Goal: Information Seeking & Learning: Learn about a topic

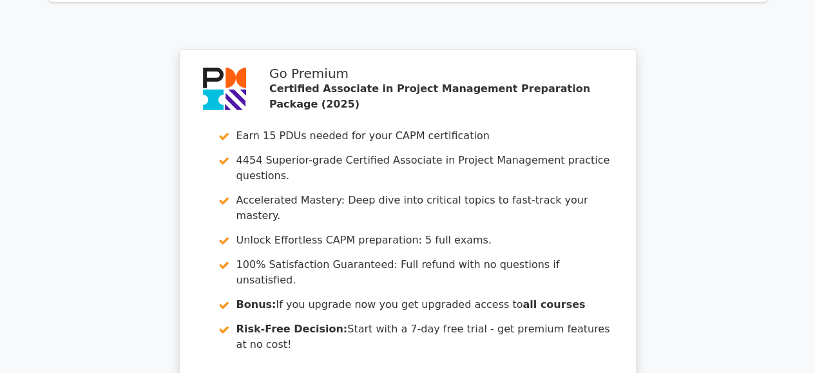
scroll to position [2291, 0]
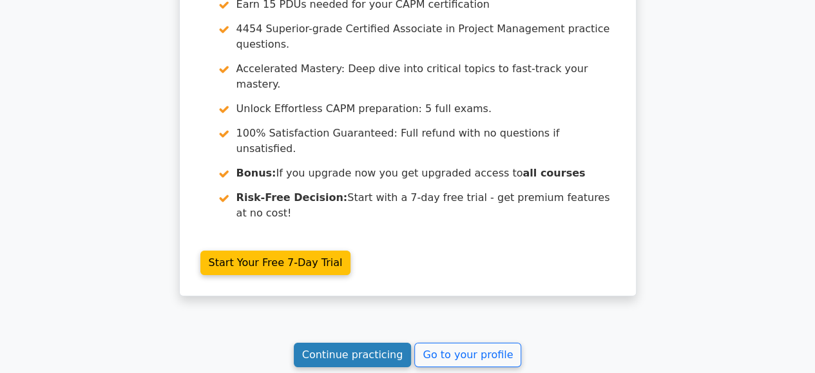
click at [346, 343] on link "Continue practicing" at bounding box center [353, 355] width 118 height 24
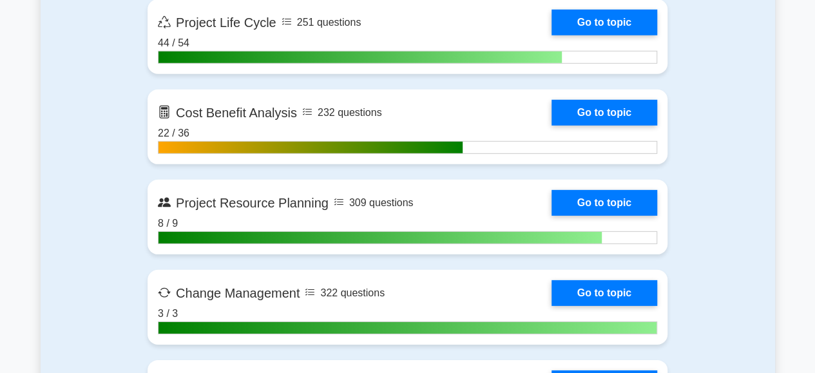
scroll to position [1869, 0]
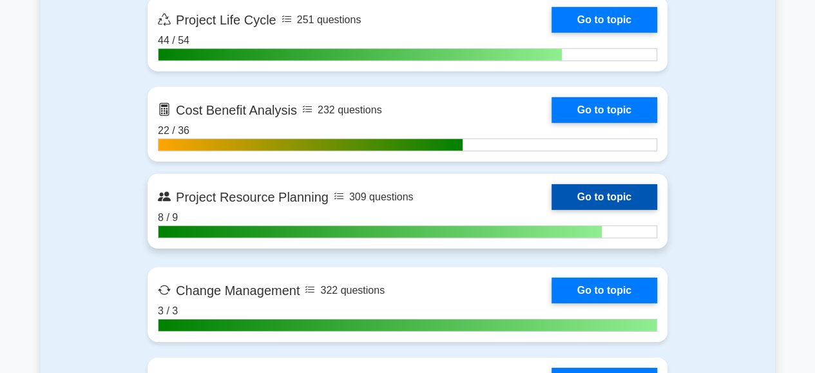
click at [552, 205] on link "Go to topic" at bounding box center [605, 197] width 106 height 26
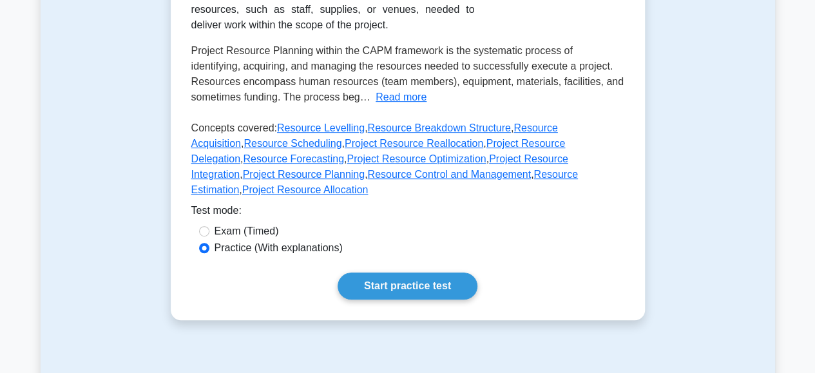
scroll to position [295, 0]
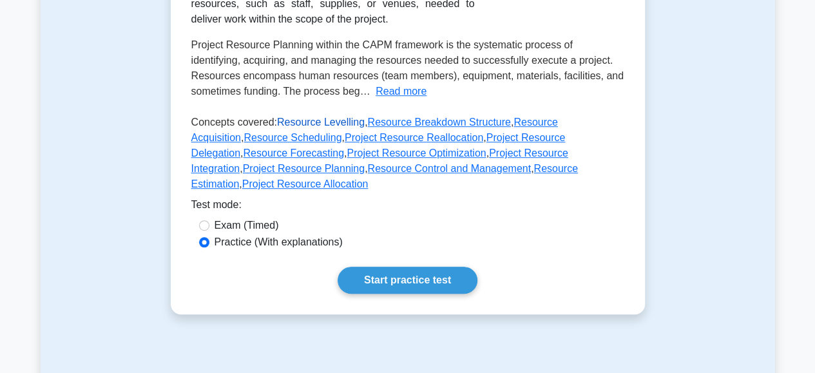
click at [304, 123] on link "Resource Levelling" at bounding box center [321, 122] width 88 height 11
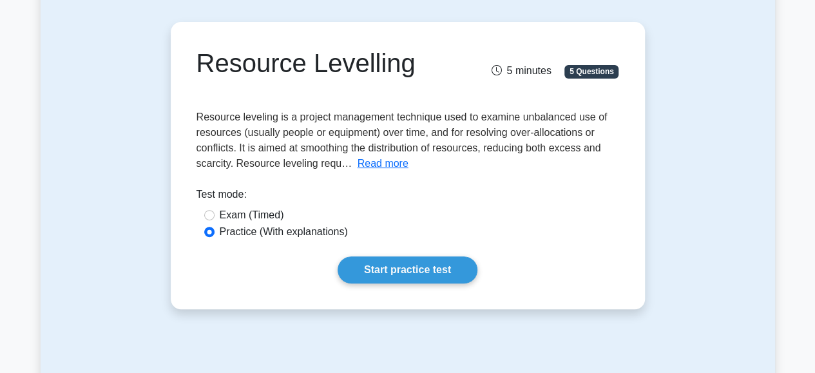
scroll to position [104, 0]
click at [369, 164] on button "Read more" at bounding box center [383, 162] width 51 height 15
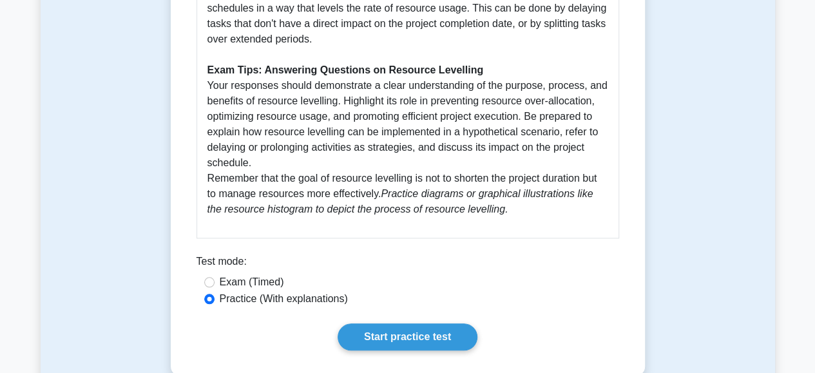
scroll to position [565, 0]
click at [377, 336] on link "Start practice test" at bounding box center [408, 336] width 140 height 27
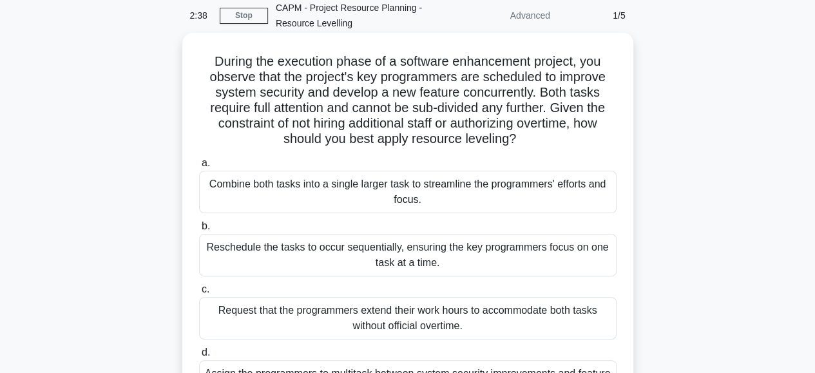
scroll to position [56, 0]
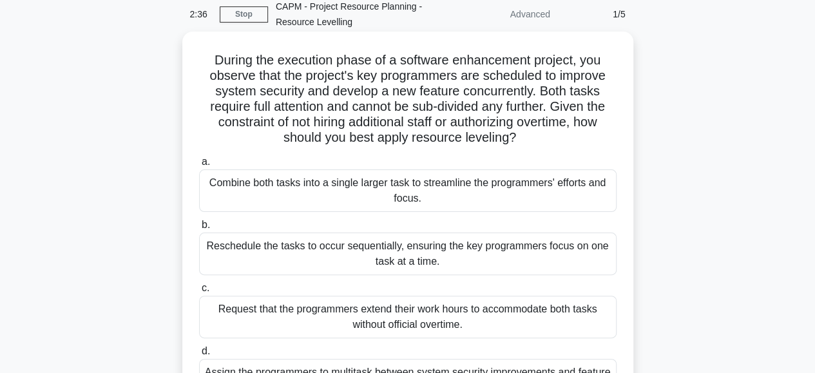
click at [428, 257] on div "Reschedule the tasks to occur sequentially, ensuring the key programmers focus …" at bounding box center [408, 254] width 418 height 43
click at [199, 229] on input "b. Reschedule the tasks to occur sequentially, ensuring the key programmers foc…" at bounding box center [199, 225] width 0 height 8
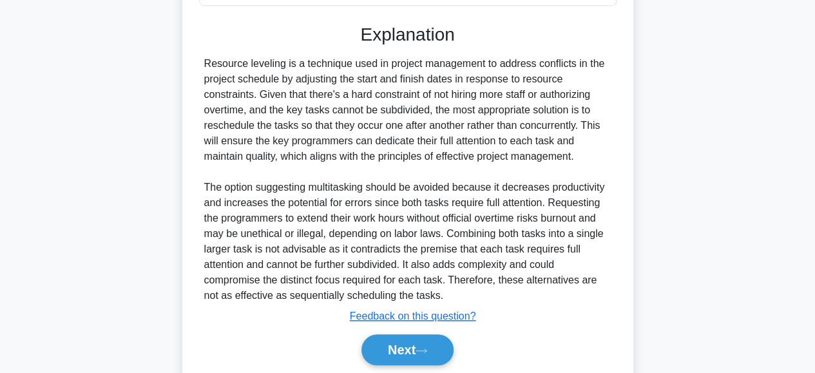
scroll to position [497, 0]
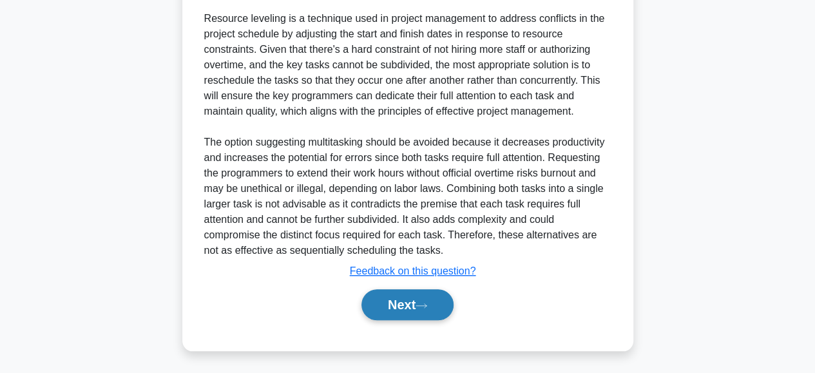
click at [405, 302] on button "Next" at bounding box center [408, 304] width 92 height 31
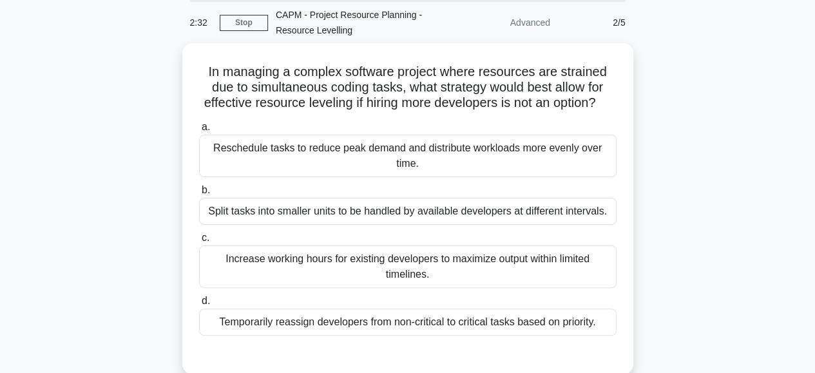
scroll to position [42, 0]
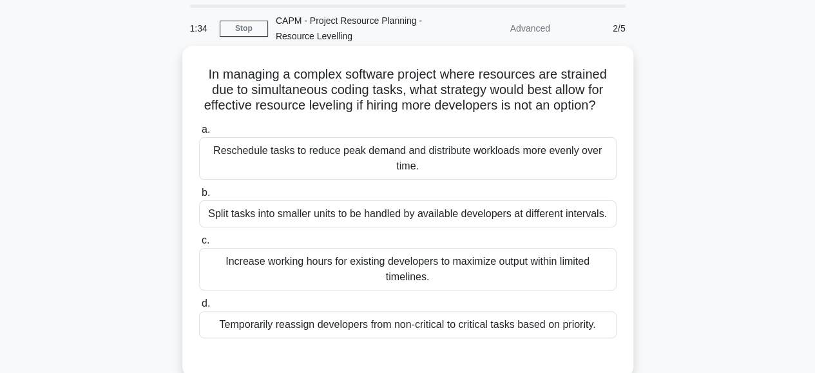
click at [347, 228] on div "Split tasks into smaller units to be handled by available developers at differe…" at bounding box center [408, 213] width 418 height 27
click at [199, 197] on input "b. Split tasks into smaller units to be handled by available developers at diff…" at bounding box center [199, 193] width 0 height 8
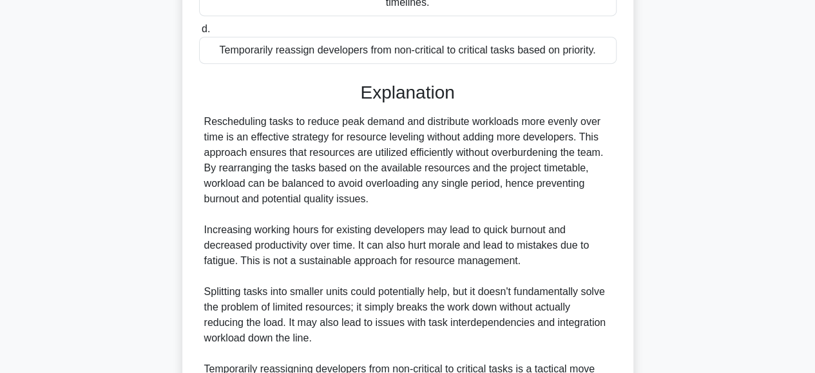
scroll to position [514, 0]
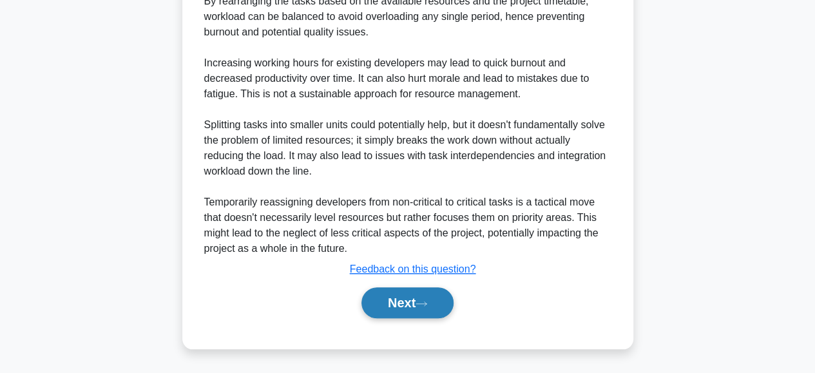
click at [393, 298] on button "Next" at bounding box center [408, 302] width 92 height 31
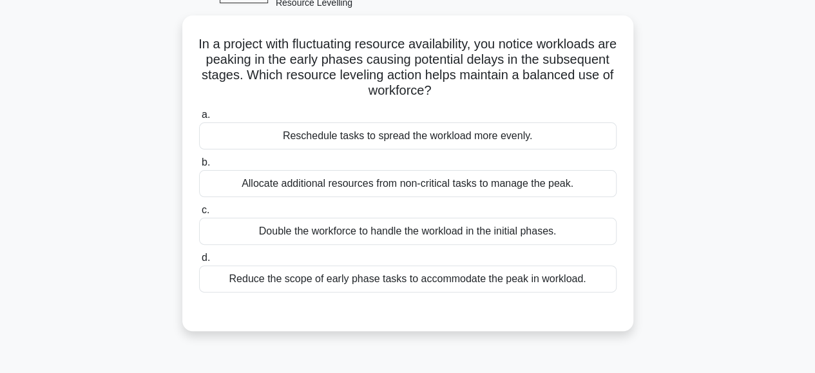
scroll to position [90, 0]
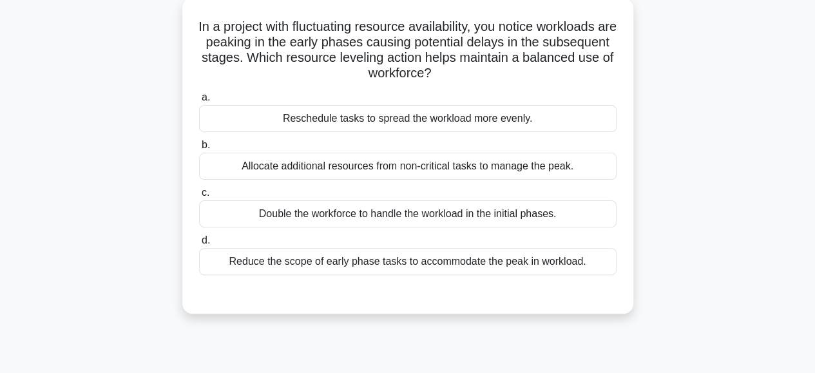
click at [436, 159] on div "Allocate additional resources from non-critical tasks to manage the peak." at bounding box center [408, 166] width 418 height 27
click at [199, 150] on input "b. Allocate additional resources from non-critical tasks to manage the peak." at bounding box center [199, 145] width 0 height 8
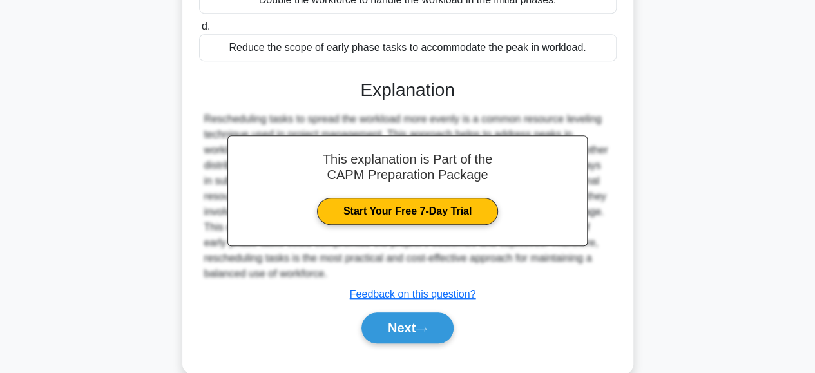
scroll to position [329, 0]
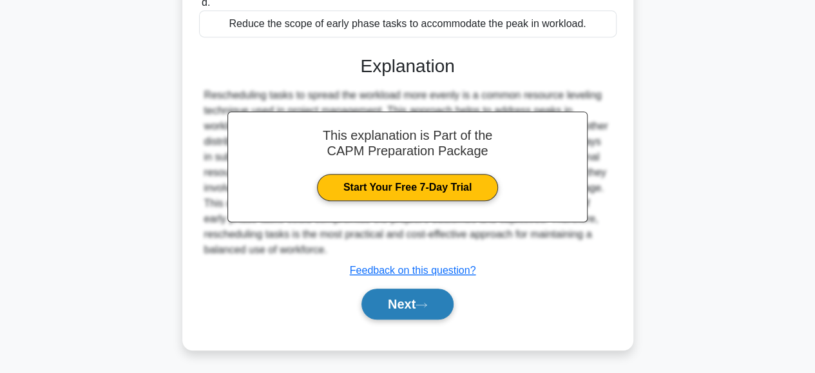
click at [389, 301] on button "Next" at bounding box center [408, 304] width 92 height 31
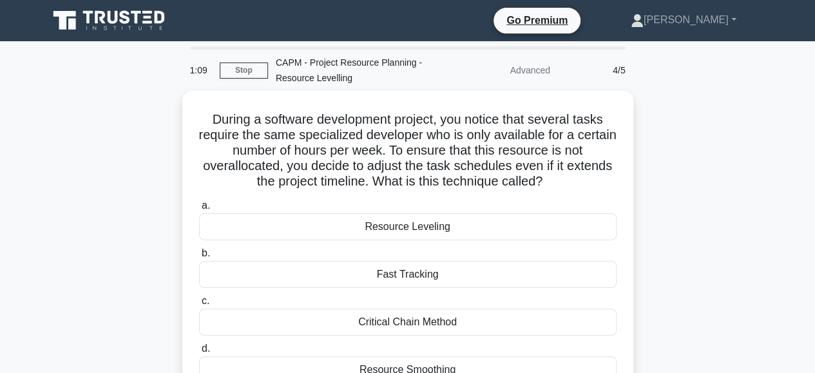
scroll to position [44, 0]
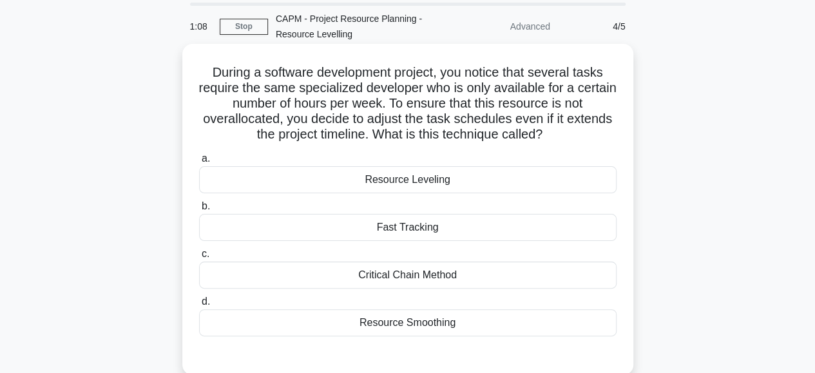
click at [407, 180] on div "Resource Leveling" at bounding box center [408, 179] width 418 height 27
click at [199, 163] on input "a. Resource Leveling" at bounding box center [199, 159] width 0 height 8
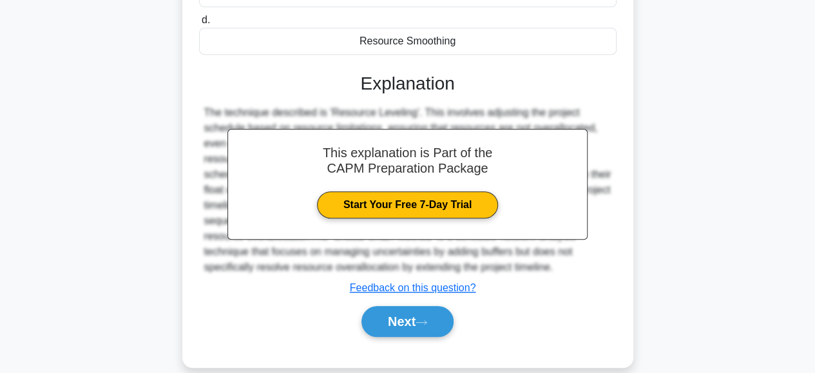
scroll to position [342, 0]
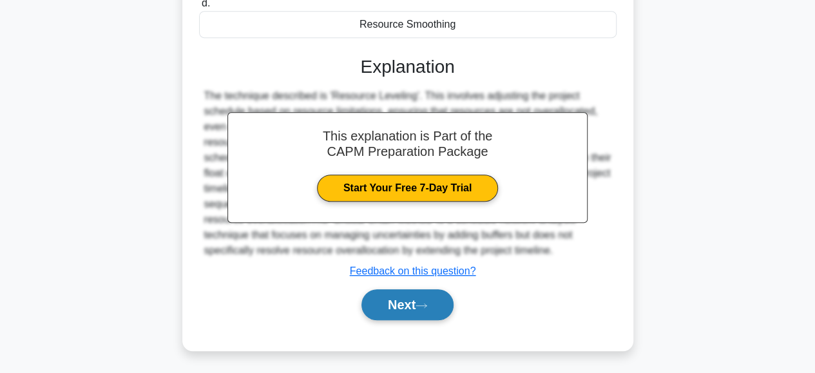
click at [388, 304] on button "Next" at bounding box center [408, 304] width 92 height 31
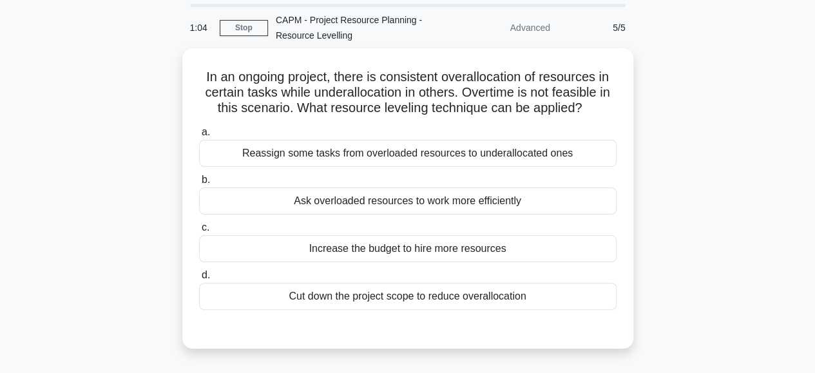
scroll to position [42, 0]
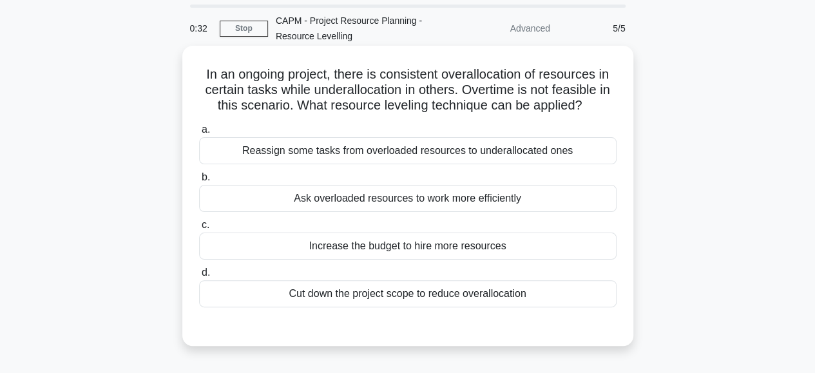
click at [404, 147] on div "Reassign some tasks from overloaded resources to underallocated ones" at bounding box center [408, 150] width 418 height 27
click at [199, 134] on input "a. Reassign some tasks from overloaded resources to underallocated ones" at bounding box center [199, 130] width 0 height 8
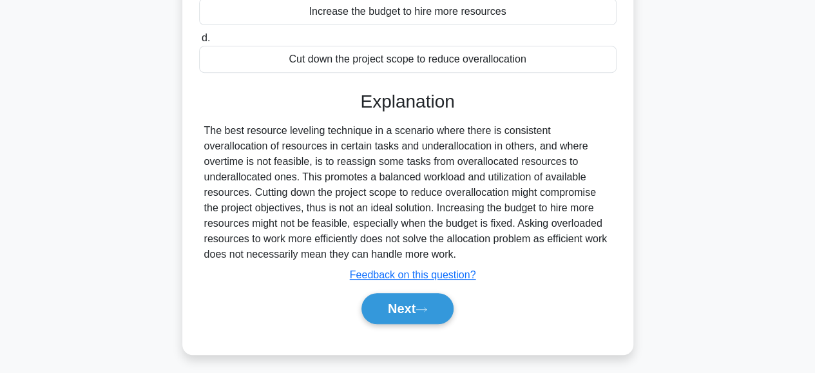
scroll to position [277, 0]
click at [412, 297] on button "Next" at bounding box center [408, 308] width 92 height 31
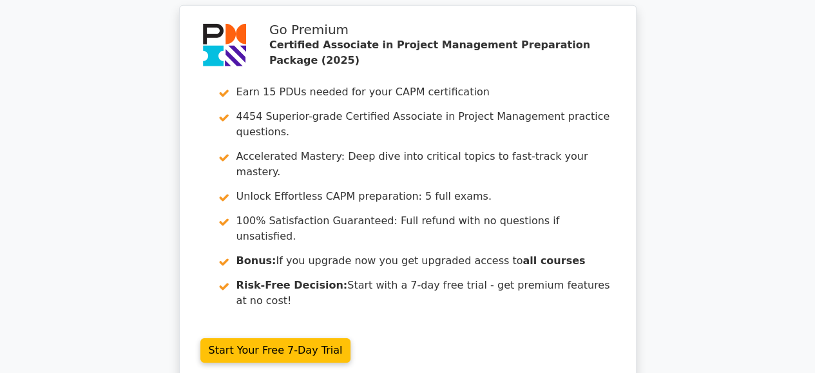
scroll to position [2067, 0]
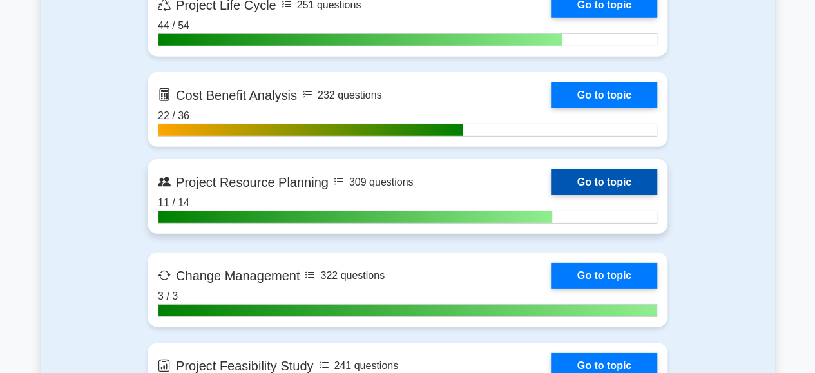
scroll to position [1916, 0]
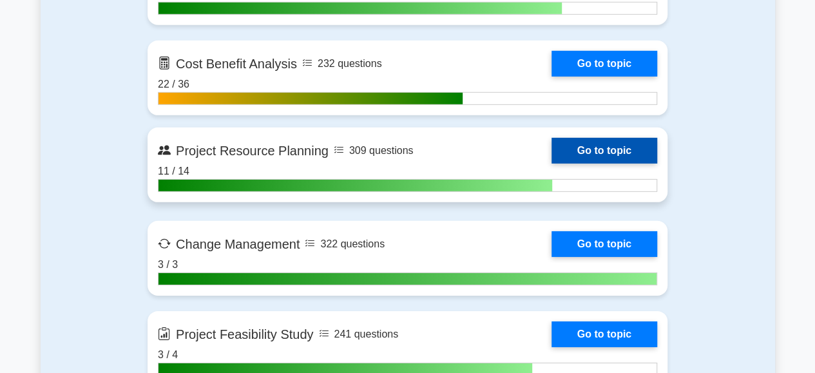
click at [569, 147] on link "Go to topic" at bounding box center [605, 151] width 106 height 26
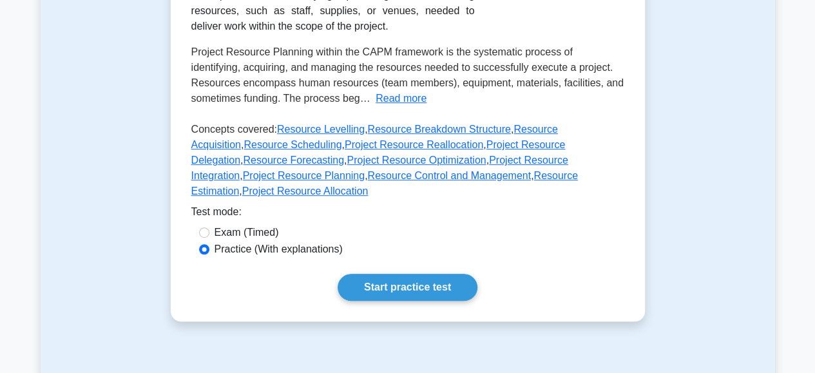
scroll to position [285, 0]
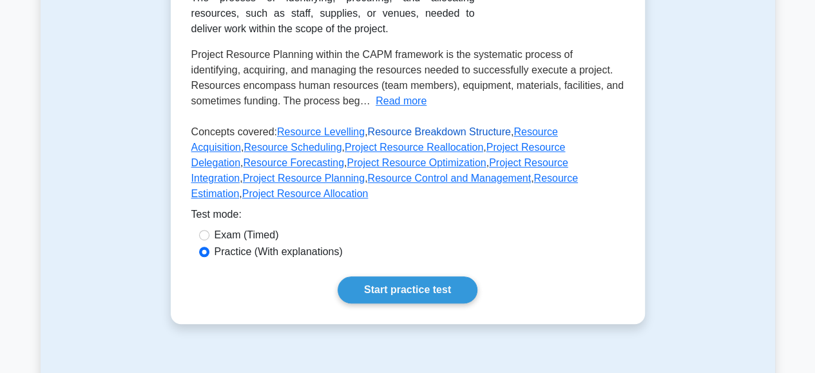
click at [393, 133] on link "Resource Breakdown Structure" at bounding box center [438, 131] width 143 height 11
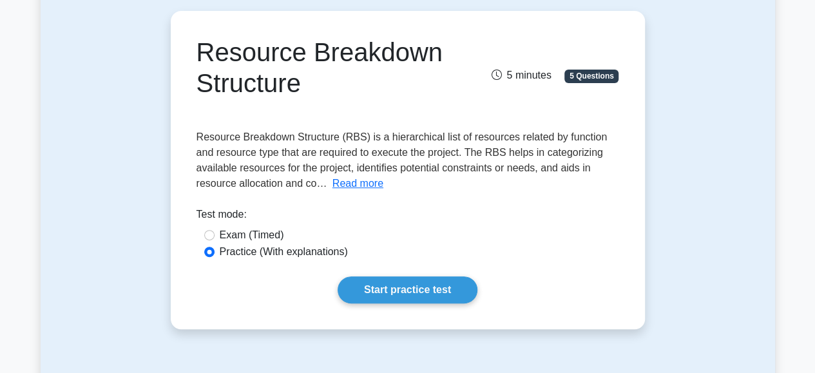
scroll to position [126, 0]
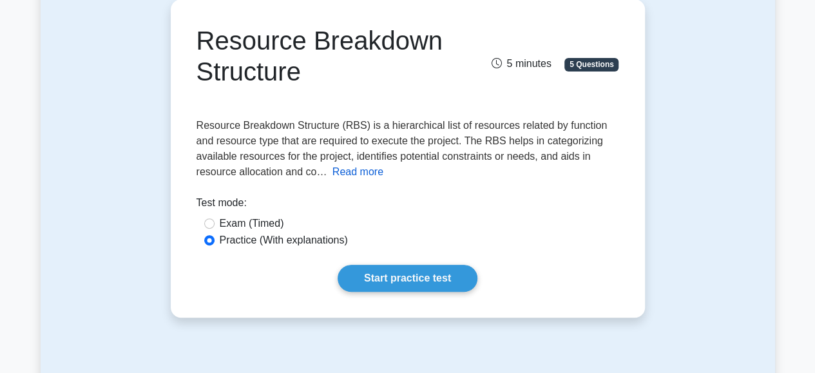
click at [356, 172] on button "Read more" at bounding box center [358, 171] width 51 height 15
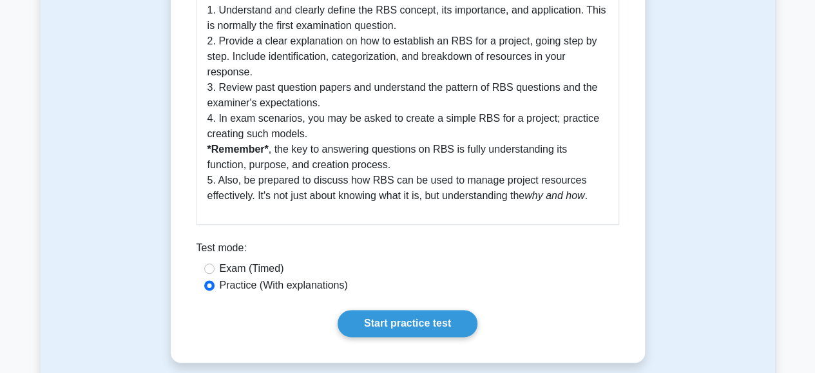
scroll to position [657, 0]
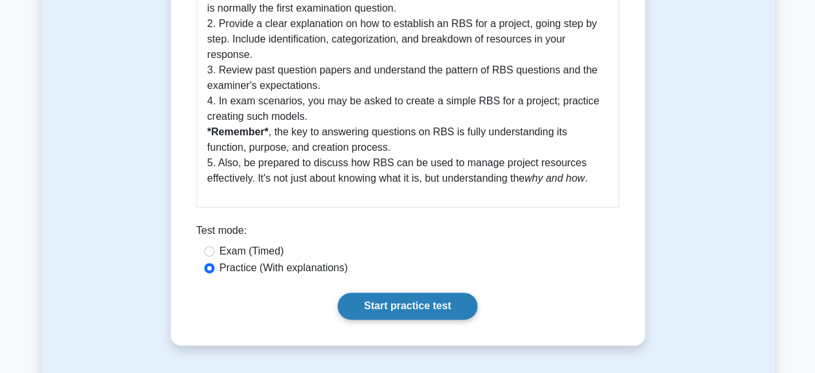
click at [418, 307] on link "Start practice test" at bounding box center [408, 306] width 140 height 27
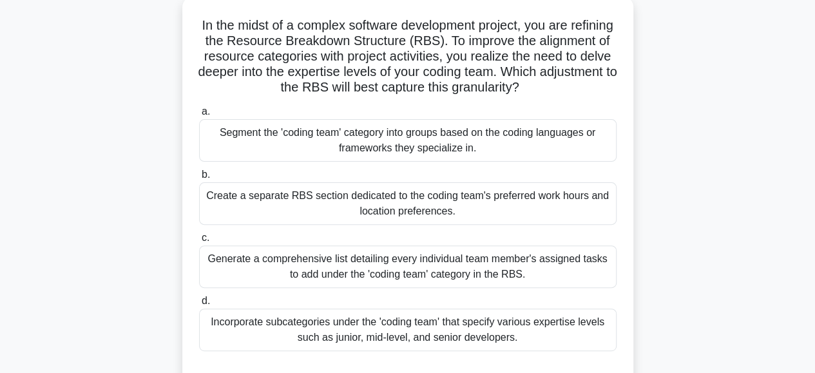
scroll to position [92, 0]
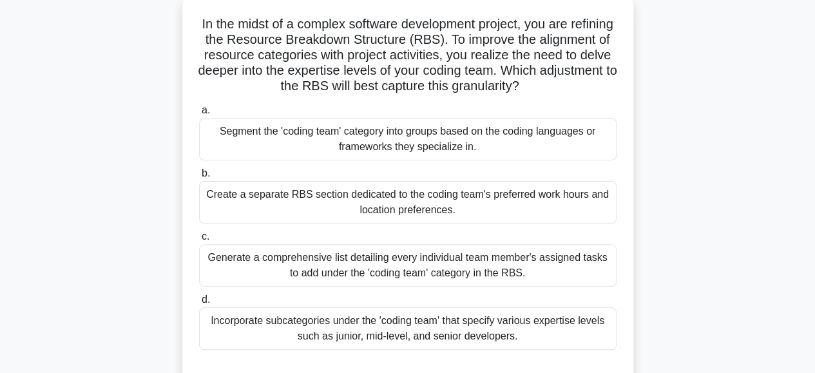
click at [418, 262] on div "Generate a comprehensive list detailing every individual team member's assigned…" at bounding box center [408, 265] width 418 height 43
click at [199, 241] on input "c. Generate a comprehensive list detailing every individual team member's assig…" at bounding box center [199, 237] width 0 height 8
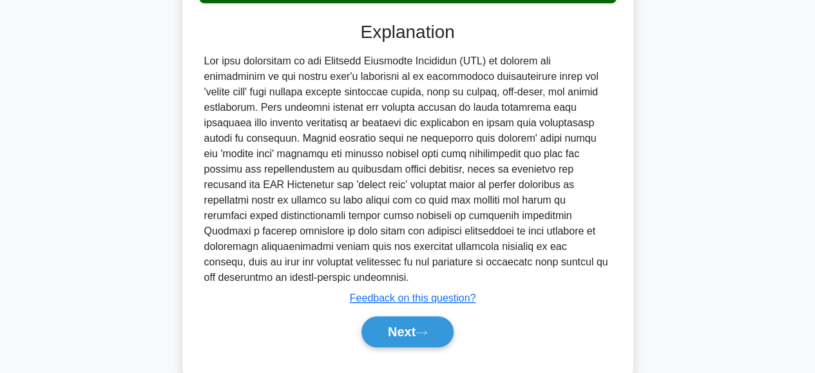
scroll to position [468, 0]
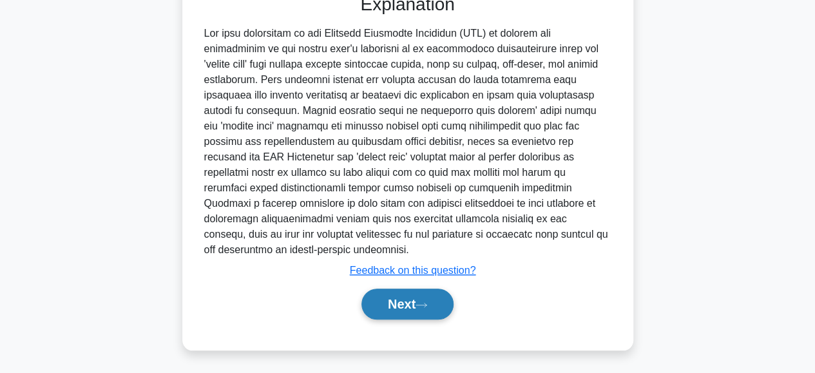
click at [383, 304] on button "Next" at bounding box center [408, 304] width 92 height 31
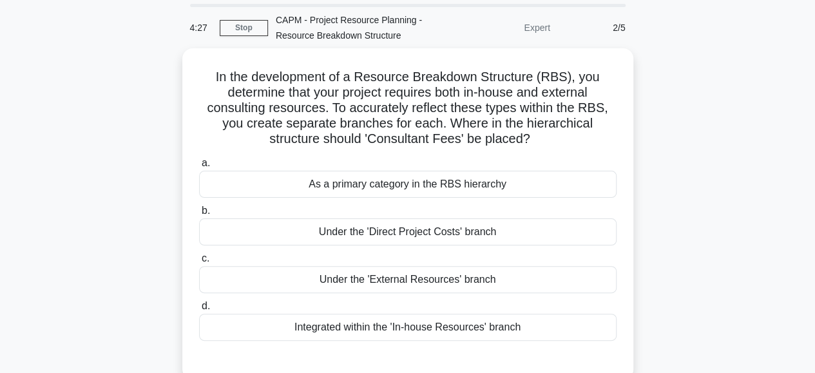
scroll to position [40, 0]
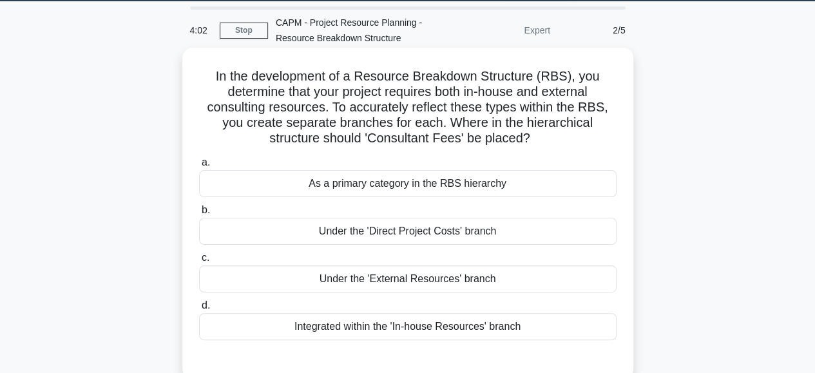
click at [406, 274] on div "Under the 'External Resources' branch" at bounding box center [408, 279] width 418 height 27
click at [199, 262] on input "c. Under the 'External Resources' branch" at bounding box center [199, 258] width 0 height 8
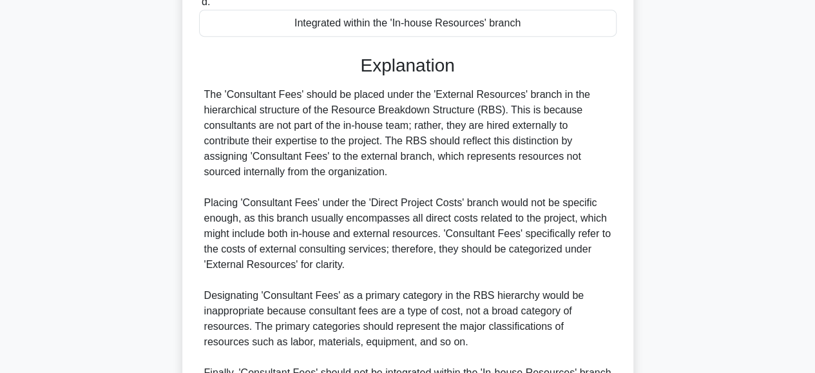
scroll to position [497, 0]
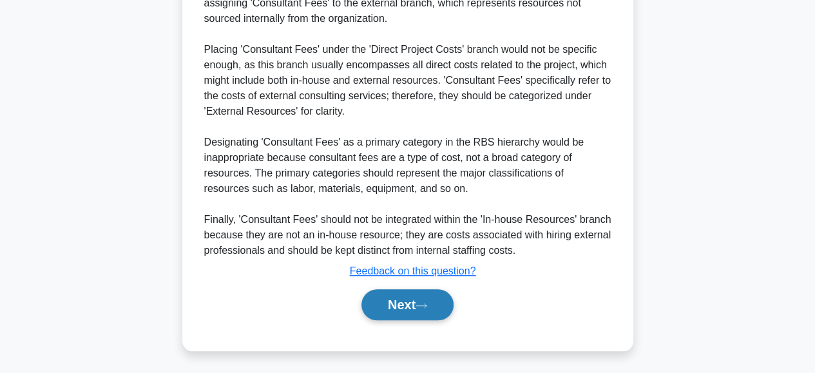
click at [413, 298] on button "Next" at bounding box center [408, 304] width 92 height 31
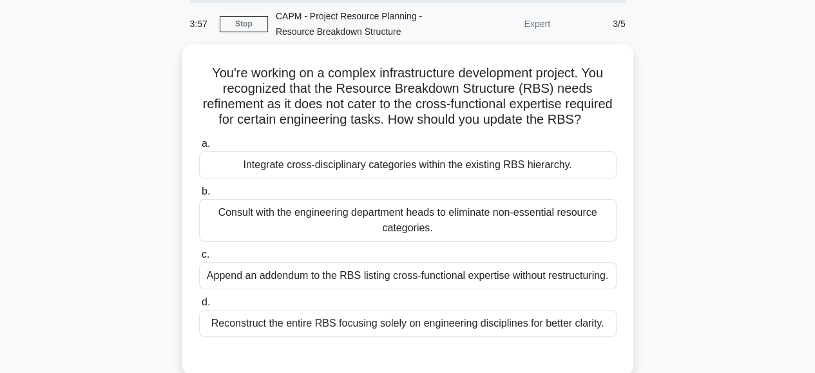
scroll to position [46, 0]
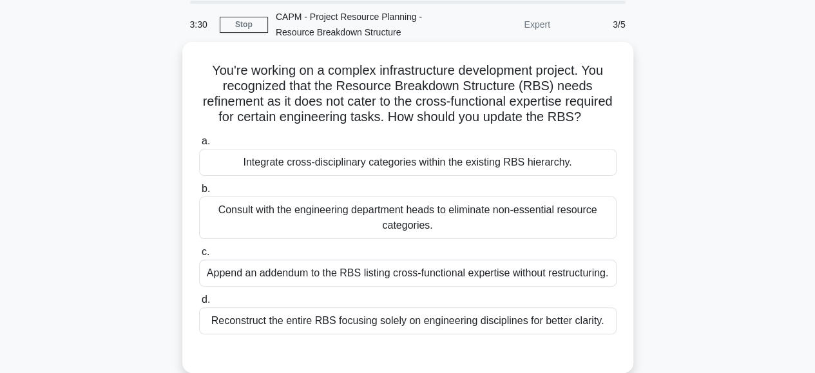
click at [351, 176] on div "Integrate cross-disciplinary categories within the existing RBS hierarchy." at bounding box center [408, 162] width 418 height 27
click at [199, 146] on input "a. Integrate cross-disciplinary categories within the existing RBS hierarchy." at bounding box center [199, 141] width 0 height 8
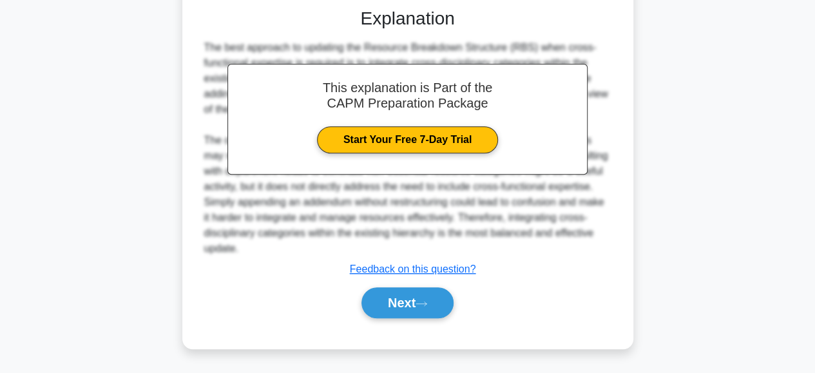
scroll to position [404, 0]
click at [394, 297] on button "Next" at bounding box center [408, 302] width 92 height 31
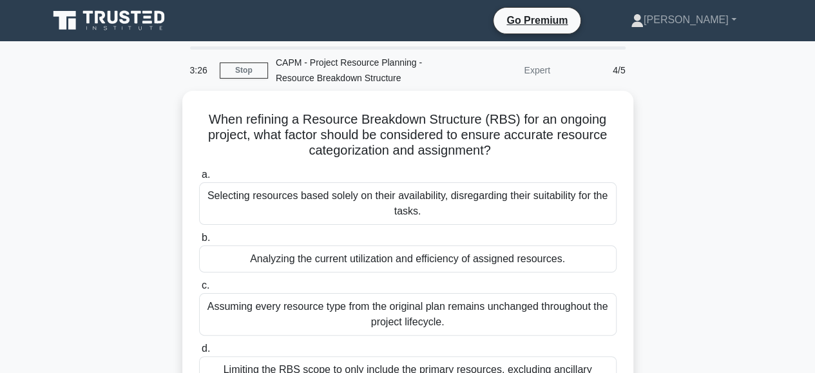
scroll to position [77, 0]
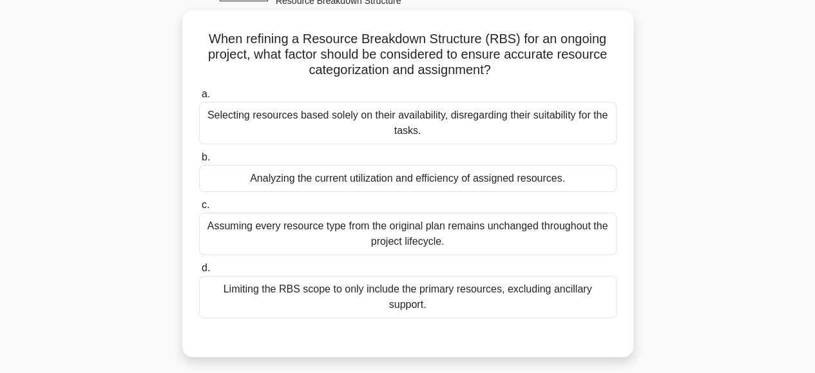
click at [380, 182] on div "Analyzing the current utilization and efficiency of assigned resources." at bounding box center [408, 178] width 418 height 27
click at [199, 162] on input "b. Analyzing the current utilization and efficiency of assigned resources." at bounding box center [199, 157] width 0 height 8
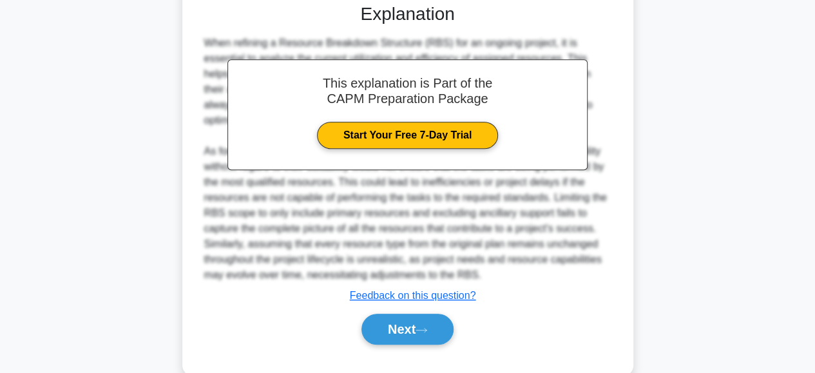
scroll to position [420, 0]
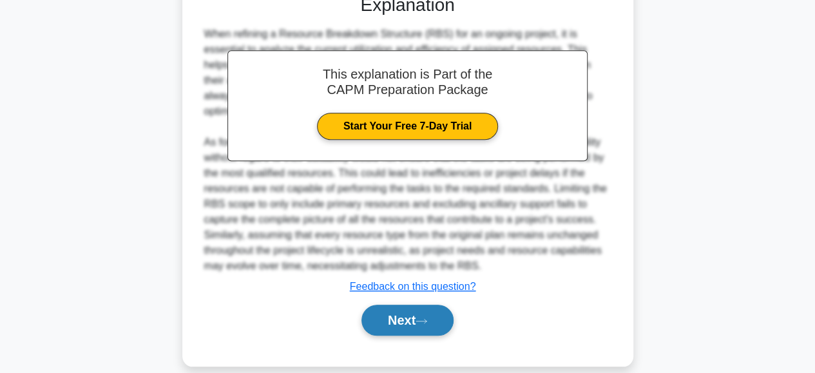
click at [380, 305] on button "Next" at bounding box center [408, 320] width 92 height 31
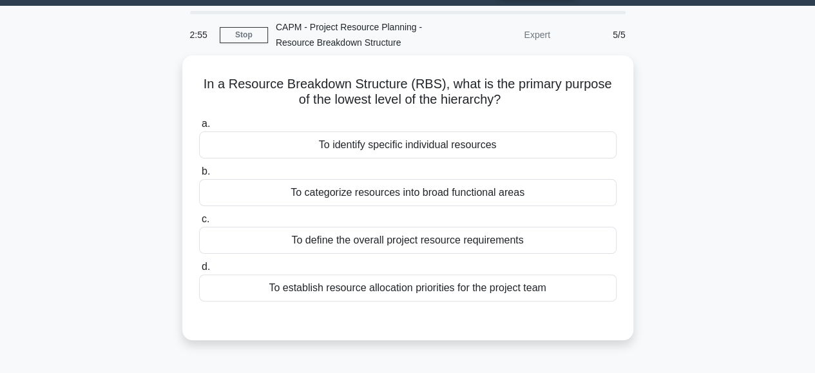
scroll to position [36, 0]
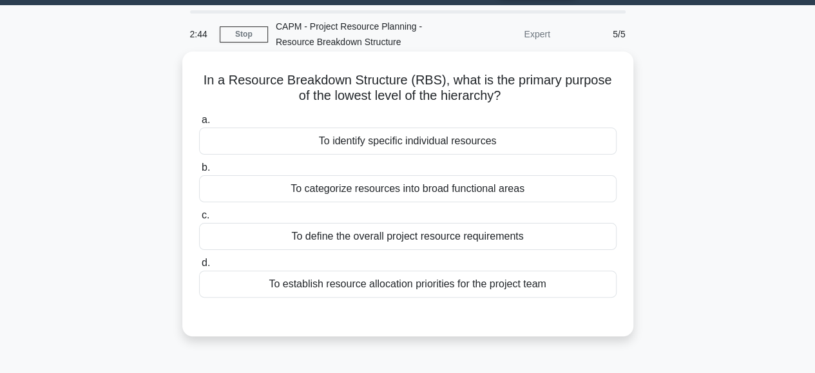
click at [445, 133] on div "To identify specific individual resources" at bounding box center [408, 141] width 418 height 27
click at [199, 124] on input "a. To identify specific individual resources" at bounding box center [199, 120] width 0 height 8
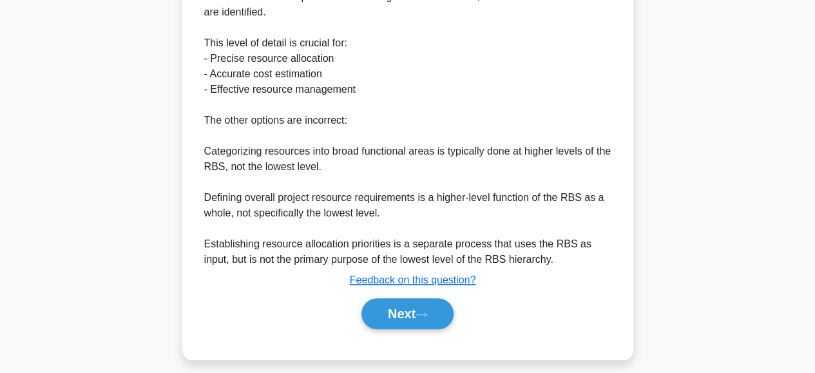
scroll to position [481, 0]
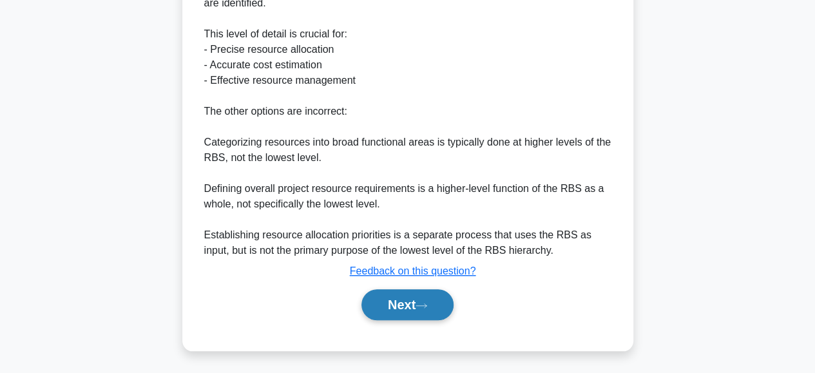
click at [375, 310] on button "Next" at bounding box center [408, 304] width 92 height 31
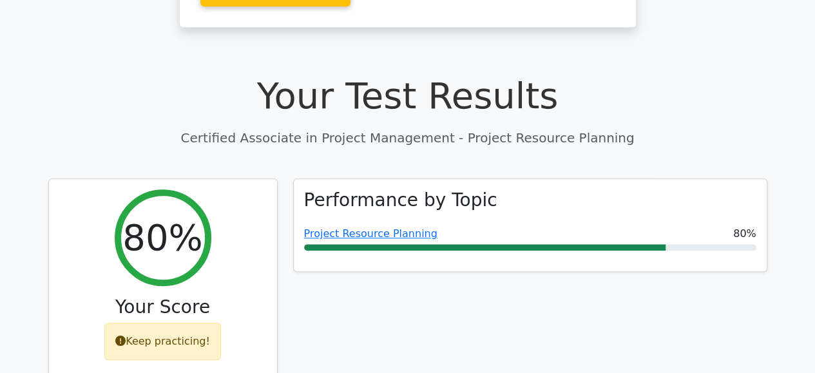
scroll to position [387, 0]
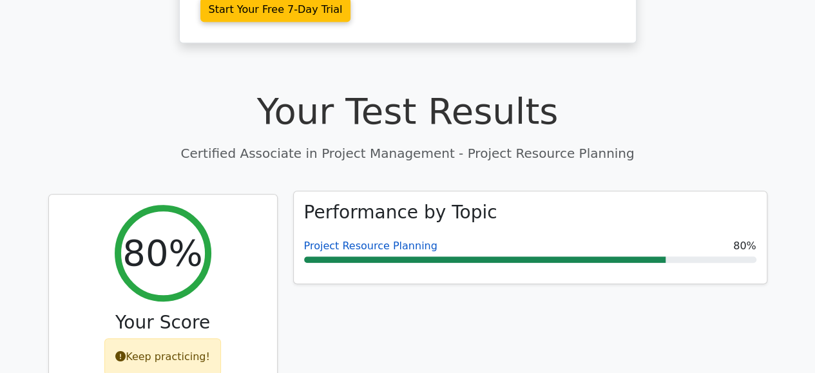
click at [371, 240] on link "Project Resource Planning" at bounding box center [370, 246] width 133 height 12
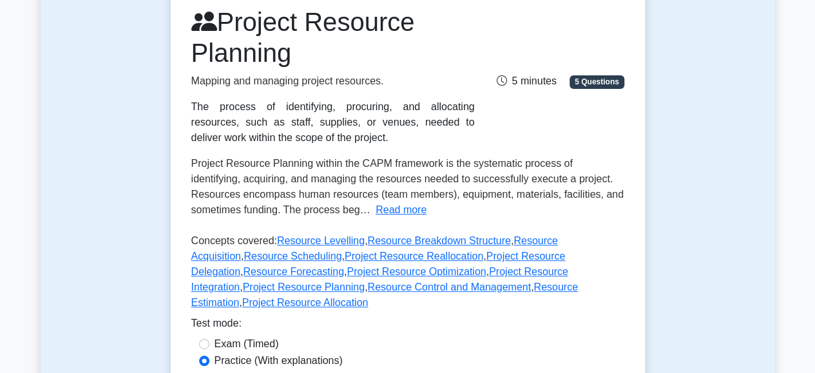
scroll to position [180, 0]
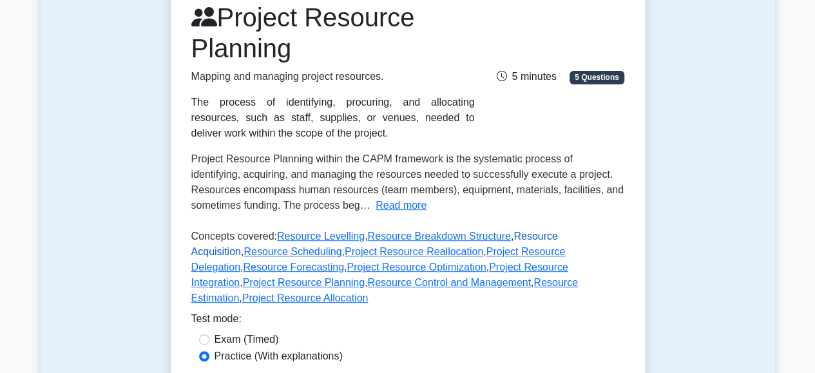
click at [552, 235] on link "Resource Acquisition" at bounding box center [374, 244] width 367 height 26
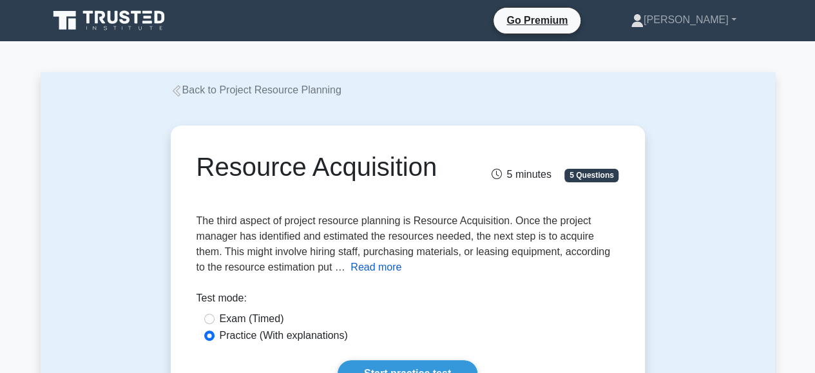
click at [389, 262] on button "Read more" at bounding box center [376, 267] width 51 height 15
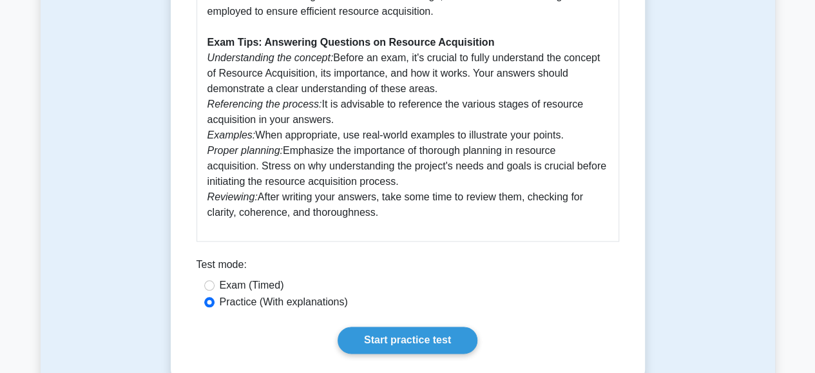
scroll to position [594, 0]
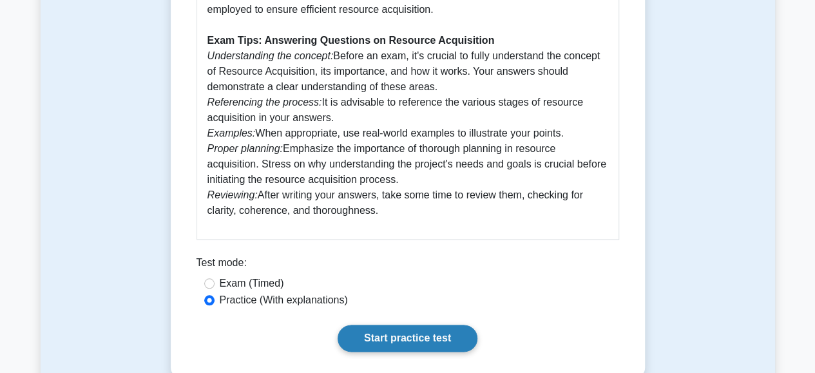
click at [380, 337] on link "Start practice test" at bounding box center [408, 338] width 140 height 27
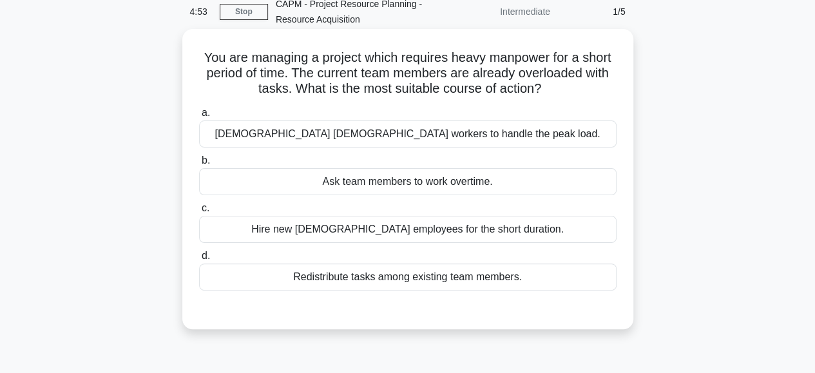
scroll to position [59, 0]
click at [425, 129] on div "[DEMOGRAPHIC_DATA] [DEMOGRAPHIC_DATA] workers to handle the peak load." at bounding box center [408, 133] width 418 height 27
click at [199, 117] on input "a. [DEMOGRAPHIC_DATA] [DEMOGRAPHIC_DATA] workers to handle the peak load." at bounding box center [199, 112] width 0 height 8
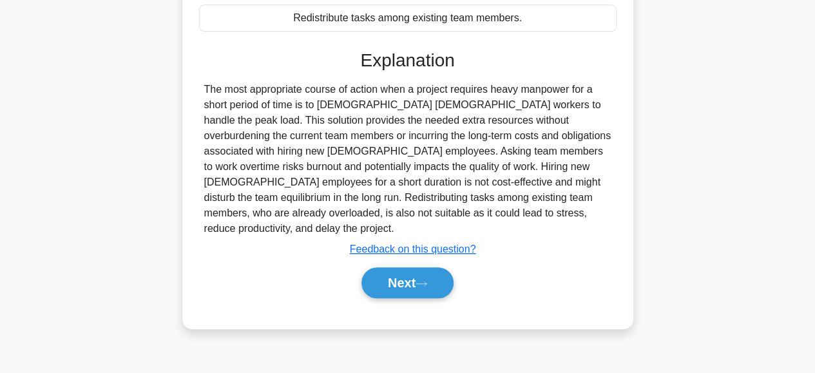
scroll to position [323, 0]
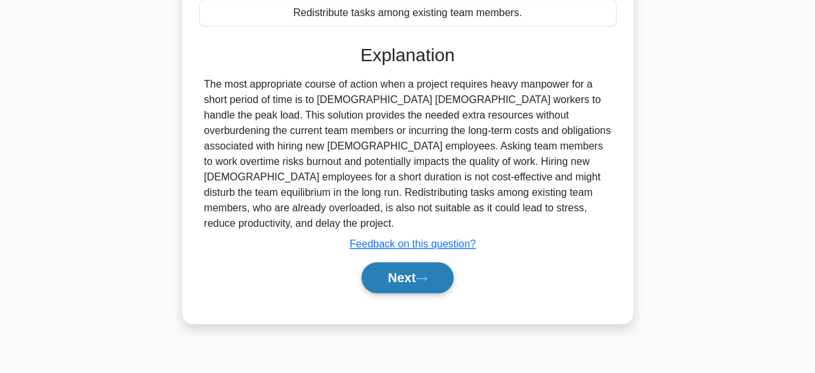
click at [402, 262] on button "Next" at bounding box center [408, 277] width 92 height 31
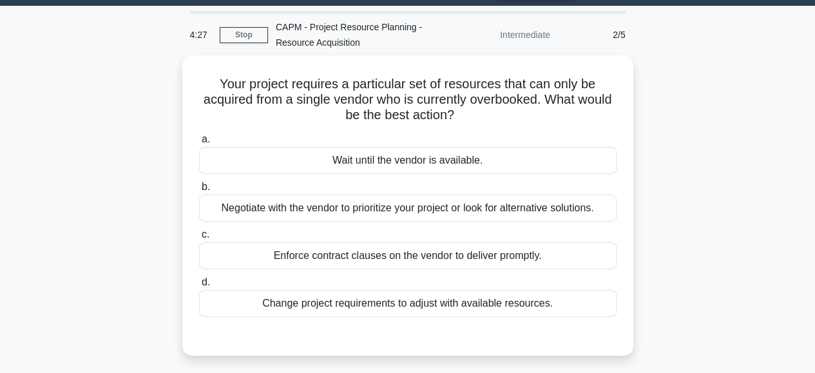
scroll to position [65, 0]
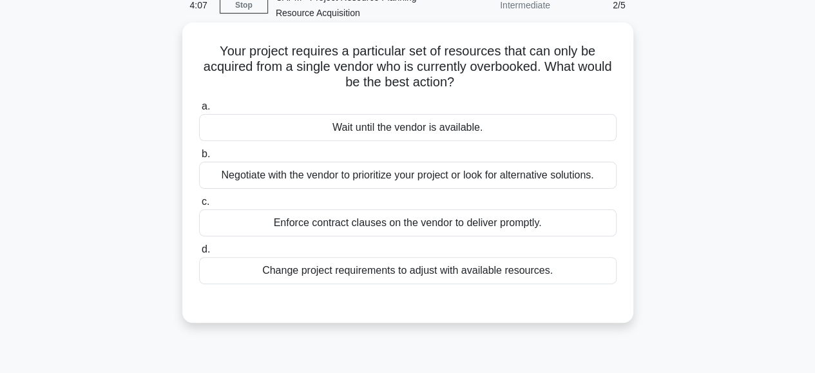
click at [431, 174] on div "Negotiate with the vendor to prioritize your project or look for alternative so…" at bounding box center [408, 175] width 418 height 27
click at [199, 159] on input "b. Negotiate with the vendor to prioritize your project or look for alternative…" at bounding box center [199, 154] width 0 height 8
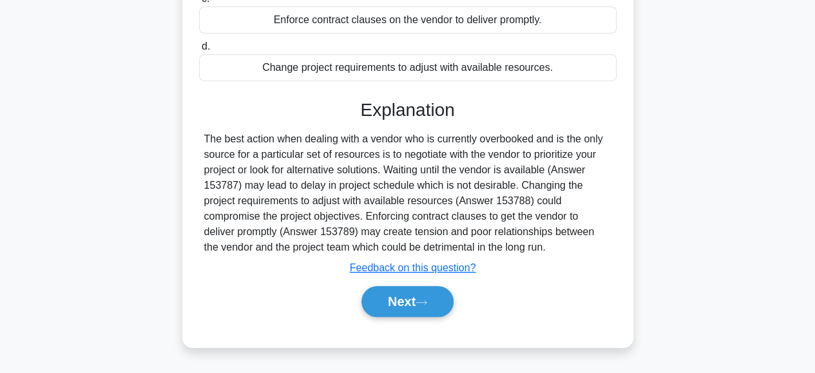
scroll to position [323, 0]
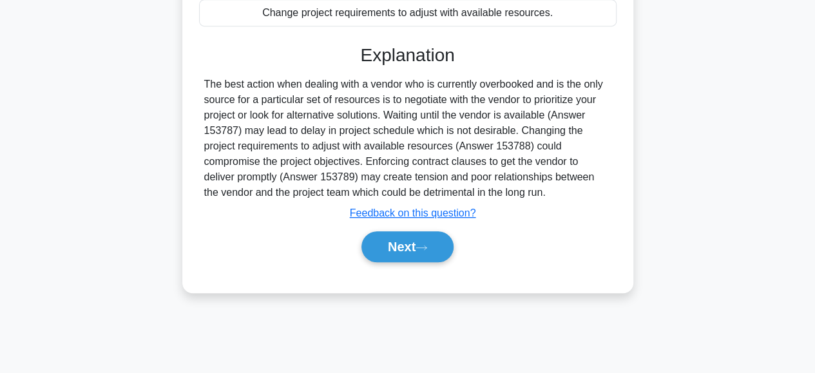
click at [400, 262] on div "Next" at bounding box center [408, 246] width 418 height 41
click at [400, 249] on button "Next" at bounding box center [408, 246] width 92 height 31
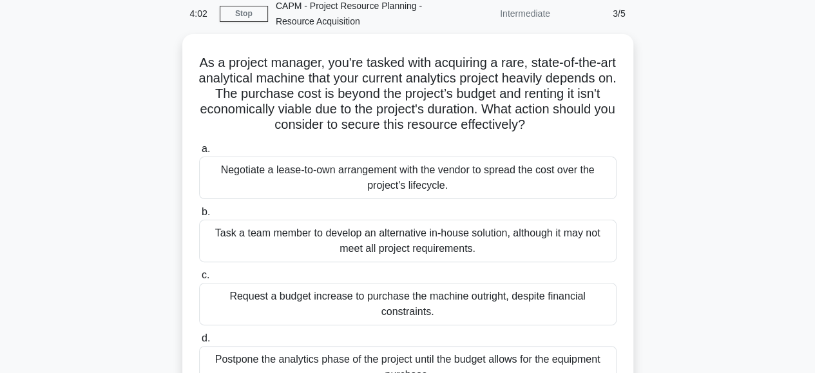
scroll to position [58, 0]
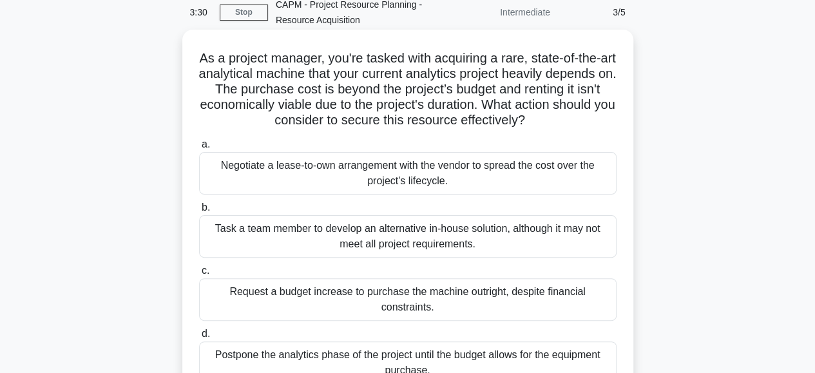
click at [406, 167] on div "Negotiate a lease-to-own arrangement with the vendor to spread the cost over th…" at bounding box center [408, 173] width 418 height 43
click at [199, 149] on input "a. Negotiate a lease-to-own arrangement with the vendor to spread the cost over…" at bounding box center [199, 145] width 0 height 8
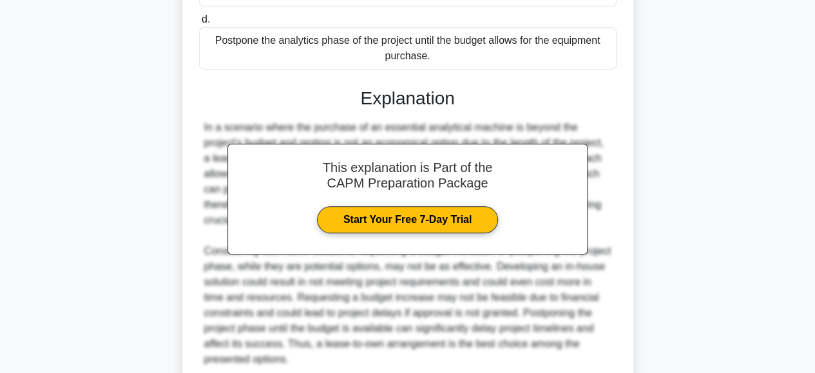
scroll to position [481, 0]
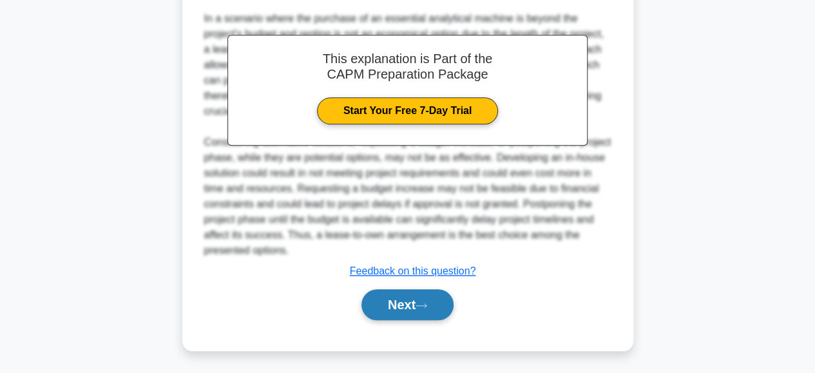
click at [403, 296] on button "Next" at bounding box center [408, 304] width 92 height 31
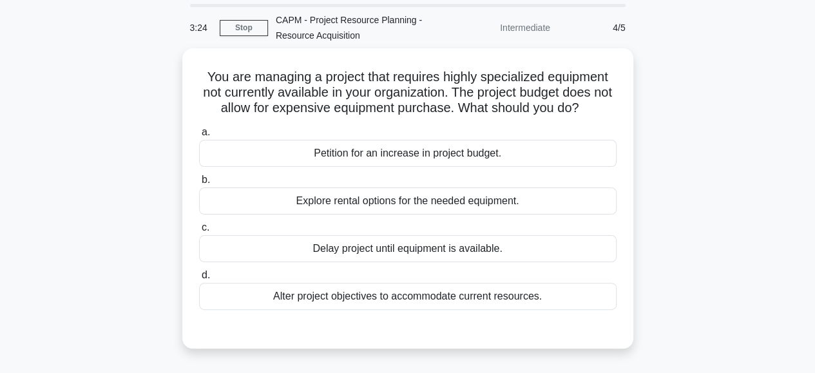
scroll to position [42, 0]
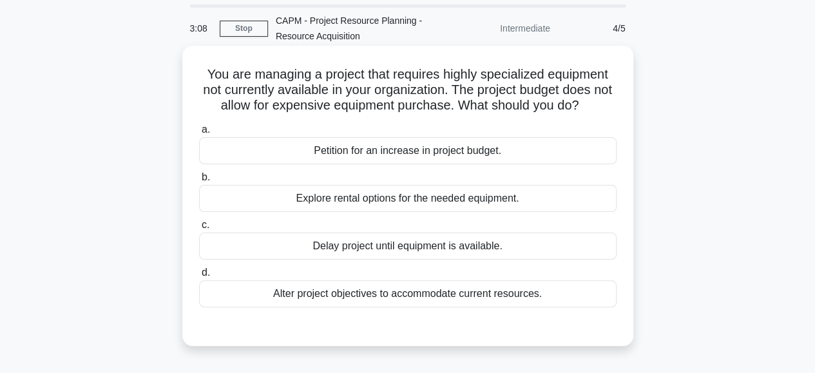
click at [510, 199] on div "Explore rental options for the needed equipment." at bounding box center [408, 198] width 418 height 27
click at [199, 182] on input "b. Explore rental options for the needed equipment." at bounding box center [199, 177] width 0 height 8
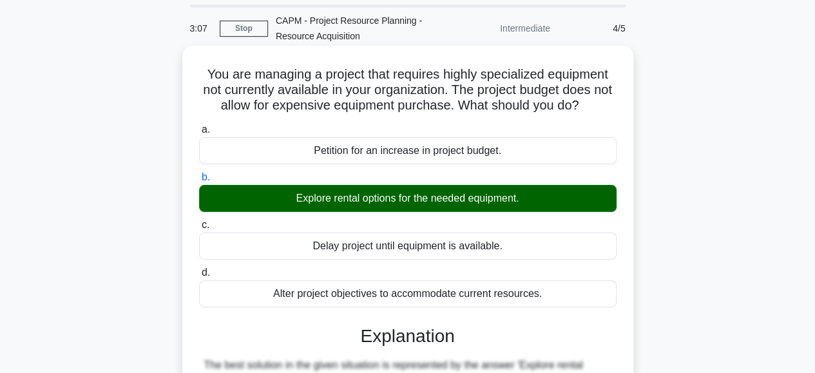
scroll to position [323, 0]
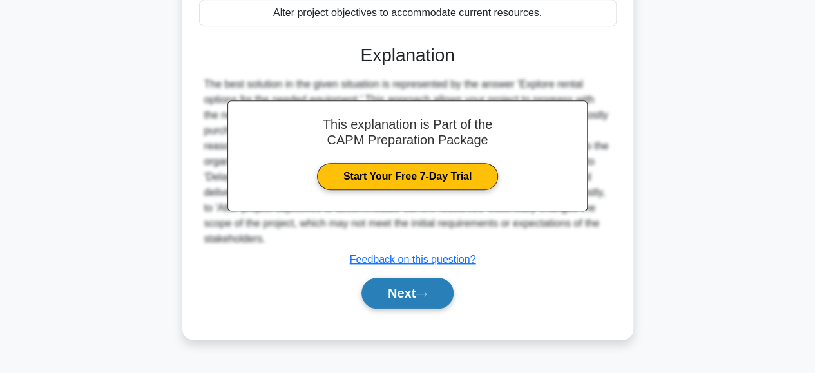
click at [400, 302] on button "Next" at bounding box center [408, 293] width 92 height 31
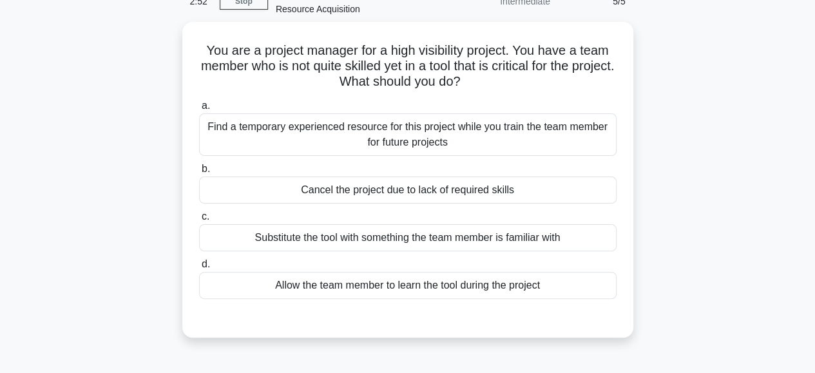
scroll to position [70, 0]
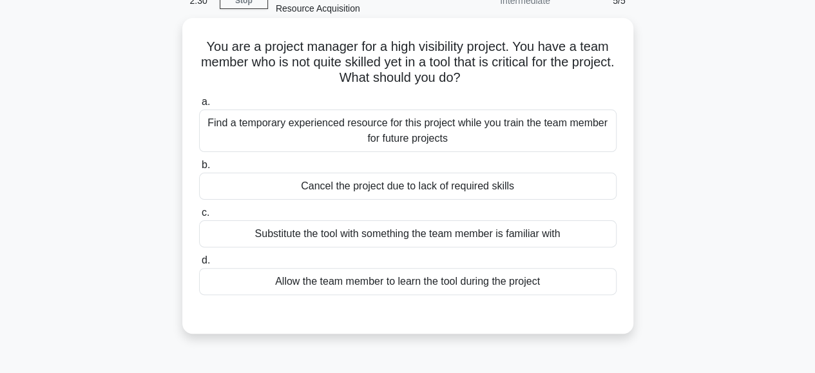
click at [438, 127] on div "Find a temporary experienced resource for this project while you train the team…" at bounding box center [408, 131] width 418 height 43
click at [199, 106] on input "a. Find a temporary experienced resource for this project while you train the t…" at bounding box center [199, 102] width 0 height 8
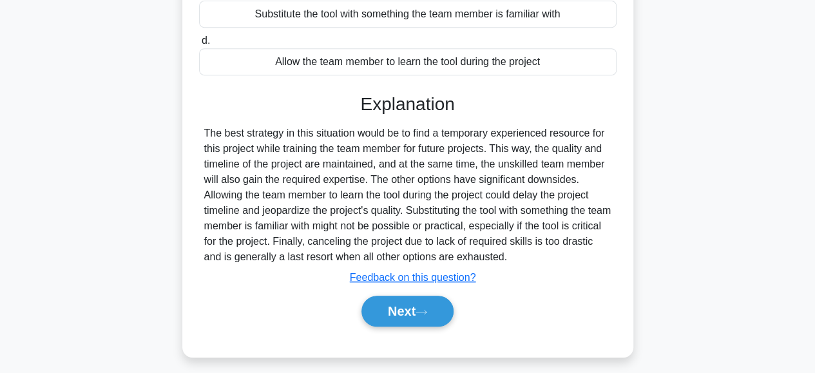
scroll to position [323, 0]
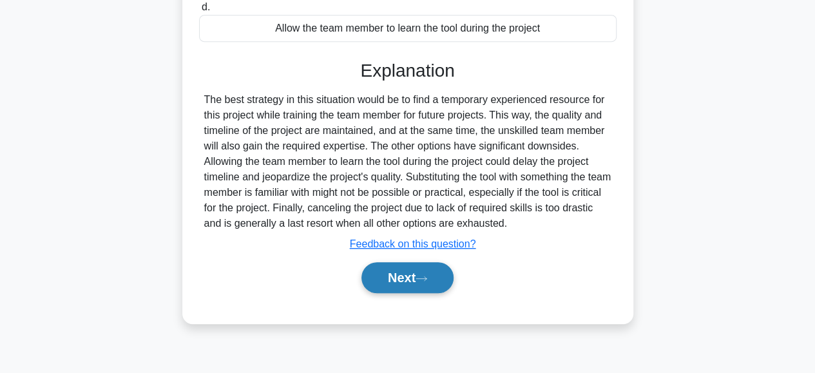
click at [392, 272] on button "Next" at bounding box center [408, 277] width 92 height 31
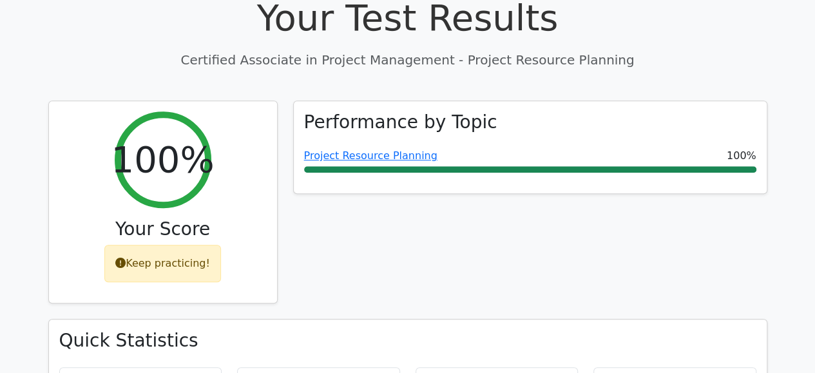
scroll to position [482, 0]
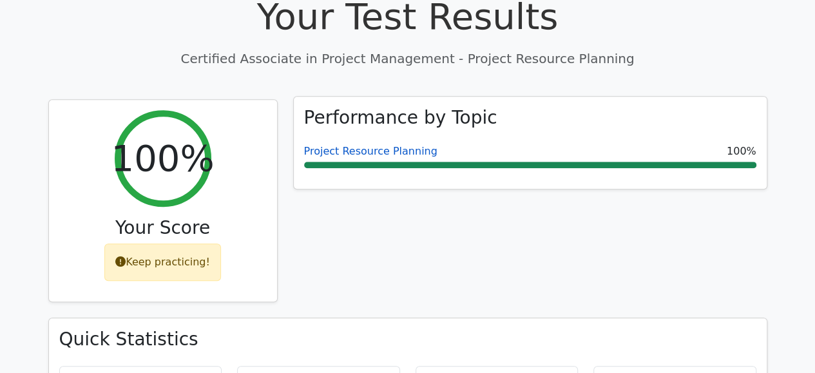
click at [365, 145] on link "Project Resource Planning" at bounding box center [370, 151] width 133 height 12
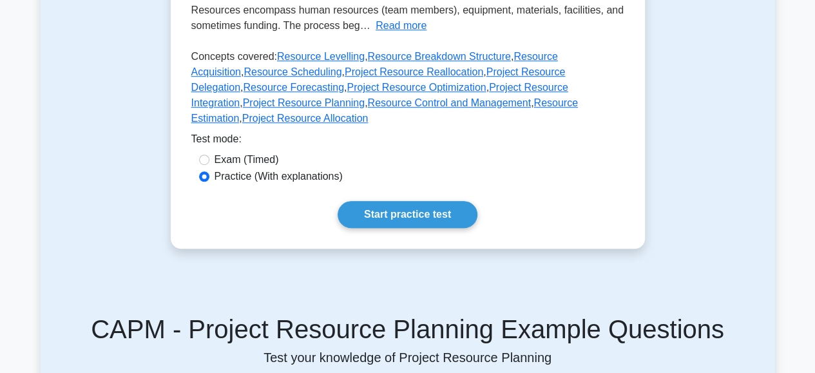
scroll to position [362, 0]
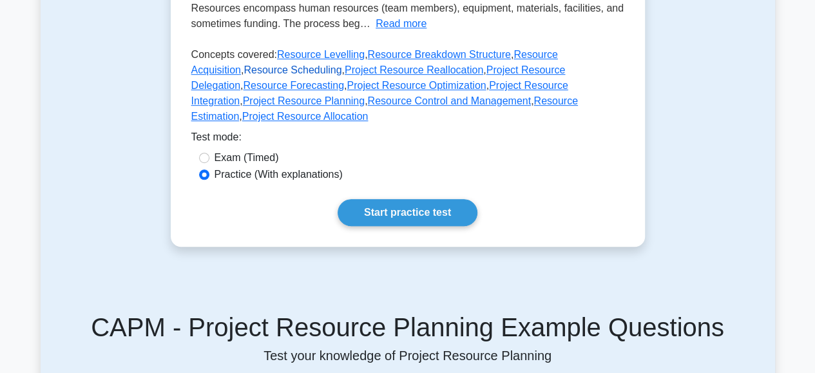
click at [255, 69] on link "Resource Scheduling" at bounding box center [293, 69] width 98 height 11
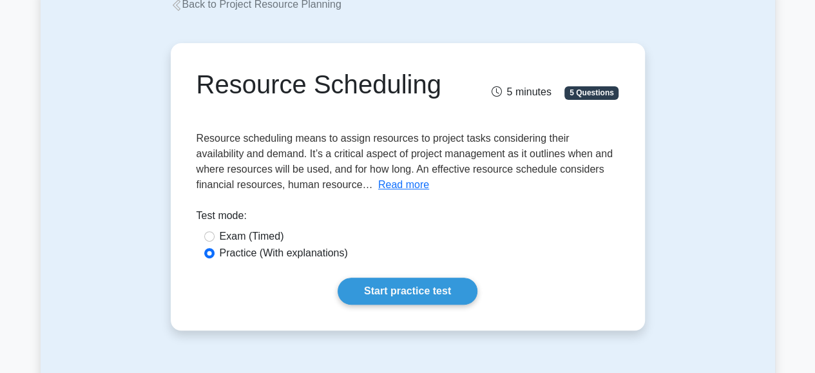
scroll to position [86, 0]
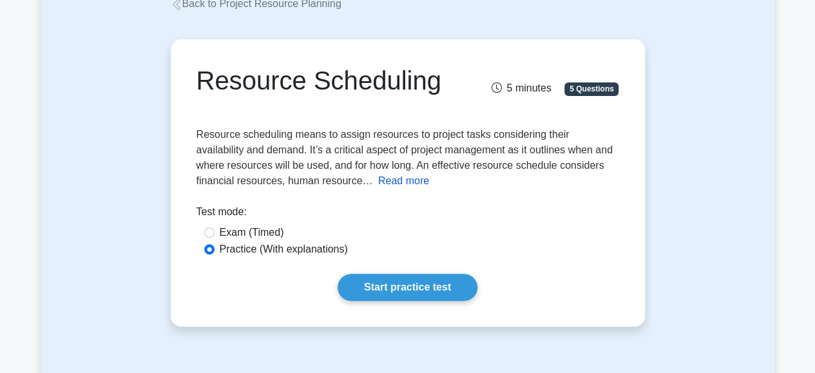
click at [378, 185] on button "Read more" at bounding box center [403, 180] width 51 height 15
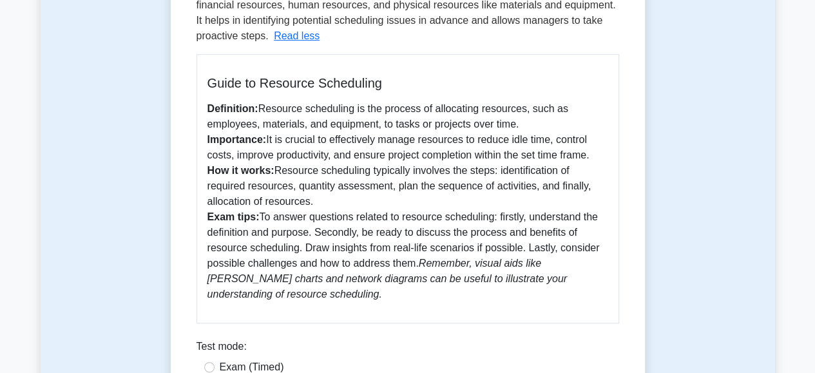
scroll to position [322, 0]
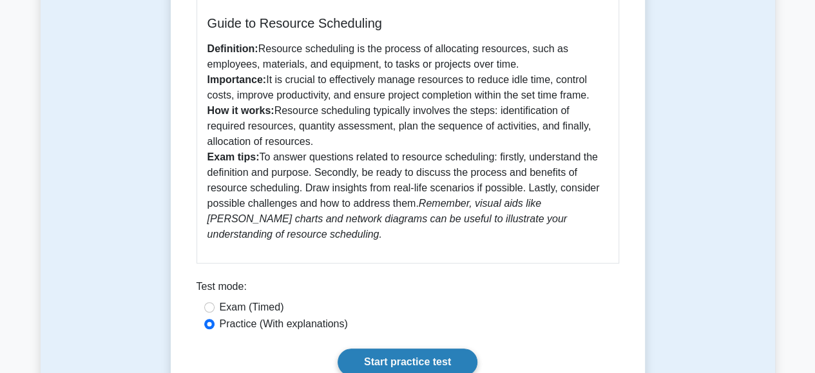
click at [391, 361] on link "Start practice test" at bounding box center [408, 362] width 140 height 27
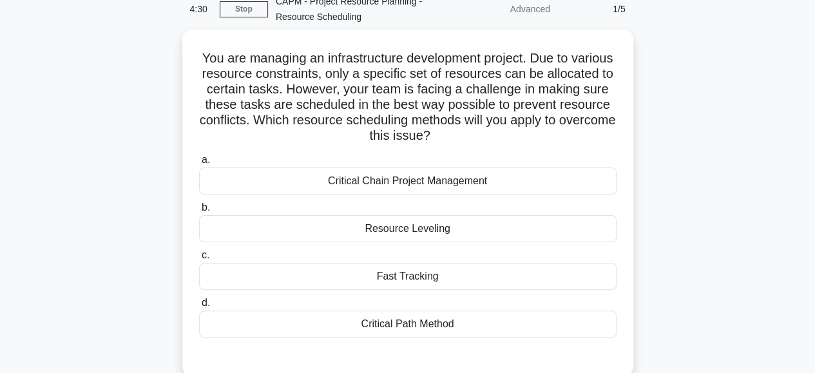
scroll to position [64, 0]
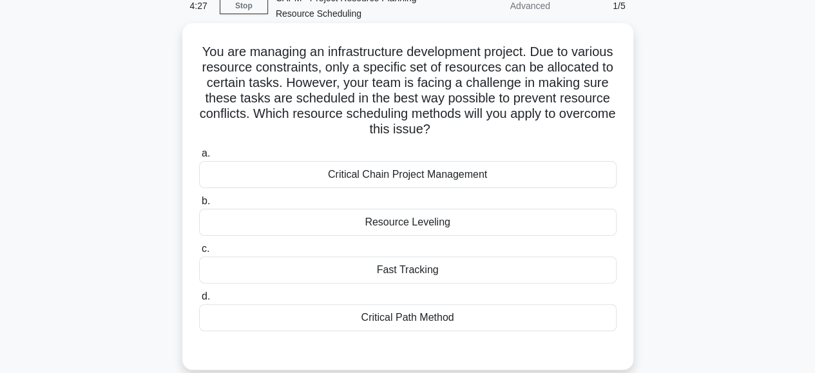
click at [411, 318] on div "Critical Path Method" at bounding box center [408, 317] width 418 height 27
click at [199, 301] on input "d. Critical Path Method" at bounding box center [199, 297] width 0 height 8
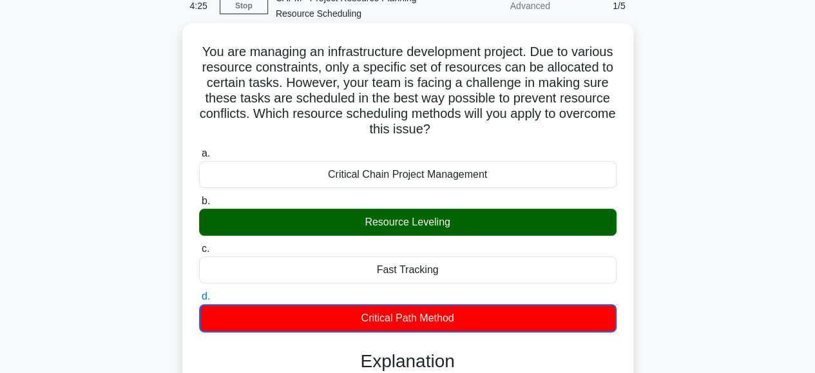
scroll to position [406, 0]
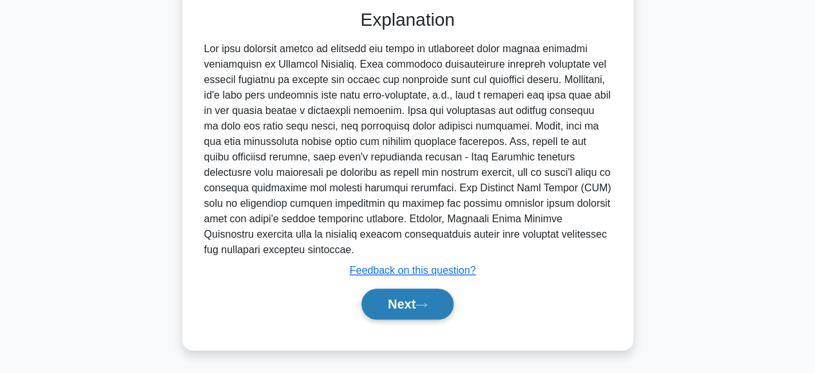
click at [405, 301] on button "Next" at bounding box center [408, 304] width 92 height 31
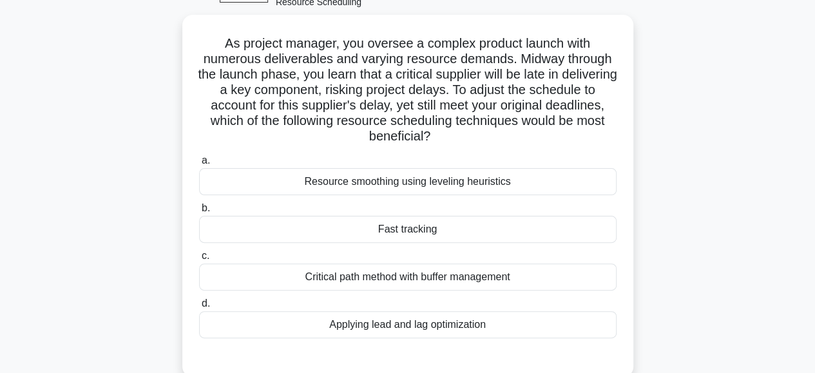
scroll to position [70, 0]
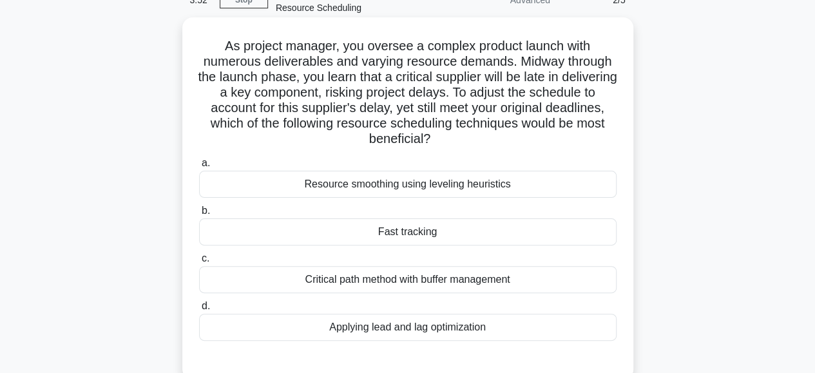
click at [379, 320] on div "Applying lead and lag optimization" at bounding box center [408, 327] width 418 height 27
click at [199, 311] on input "d. Applying lead and lag optimization" at bounding box center [199, 306] width 0 height 8
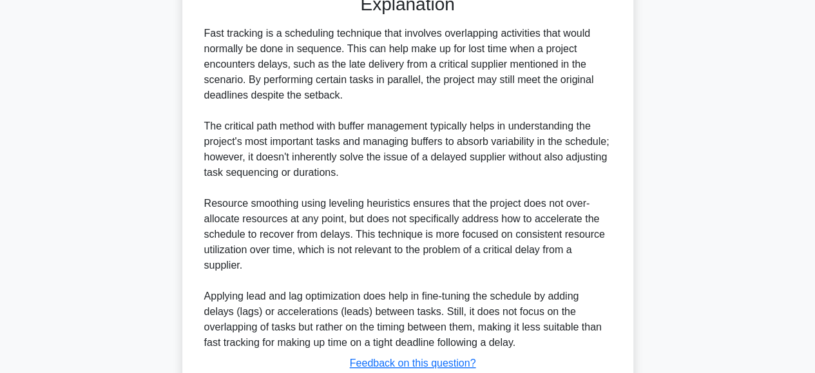
scroll to position [530, 0]
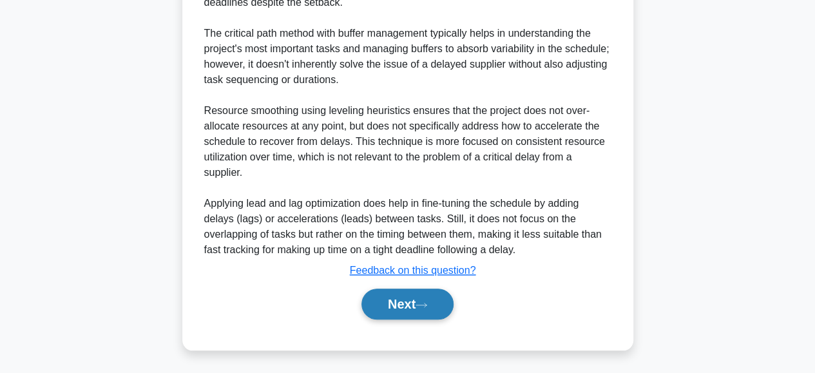
click at [385, 309] on button "Next" at bounding box center [408, 304] width 92 height 31
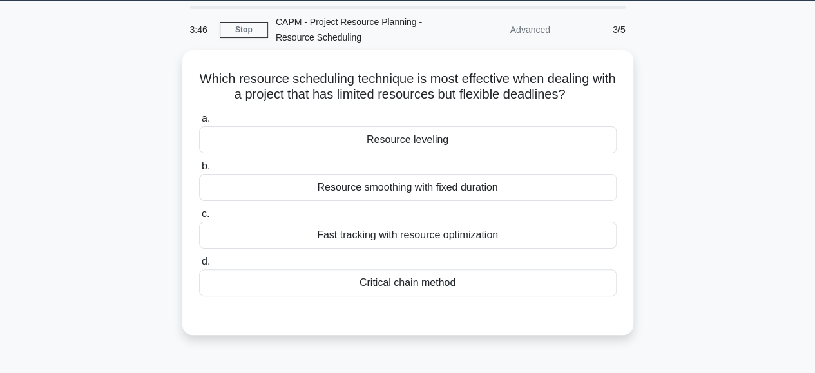
scroll to position [40, 0]
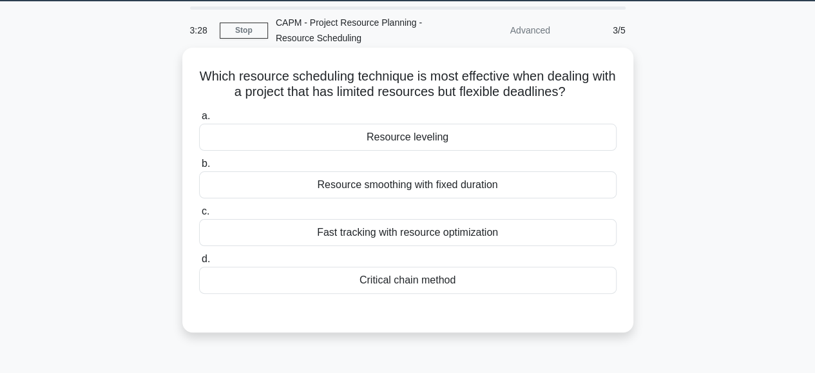
click at [373, 236] on div "Fast tracking with resource optimization" at bounding box center [408, 232] width 418 height 27
click at [199, 216] on input "c. Fast tracking with resource optimization" at bounding box center [199, 212] width 0 height 8
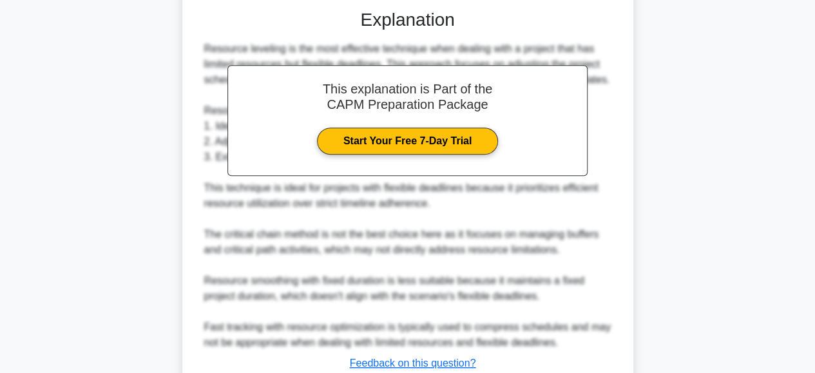
scroll to position [433, 0]
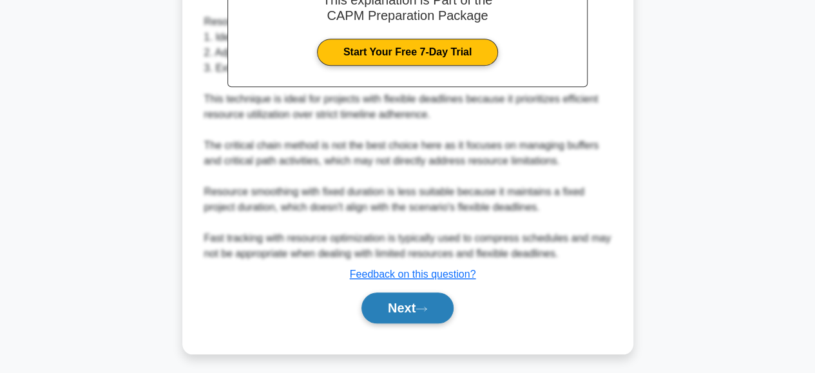
click at [378, 306] on button "Next" at bounding box center [408, 308] width 92 height 31
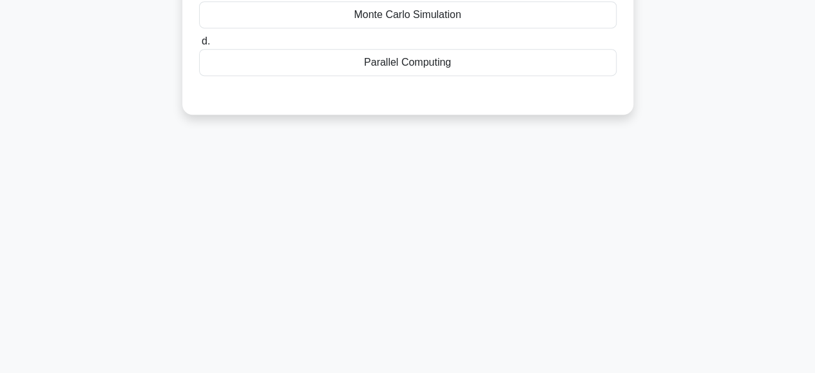
scroll to position [323, 0]
click at [378, 300] on div "3:25 Stop CAPM - Project Resource Planning - Resource Scheduling Advanced 4/5 Y…" at bounding box center [408, 45] width 735 height 645
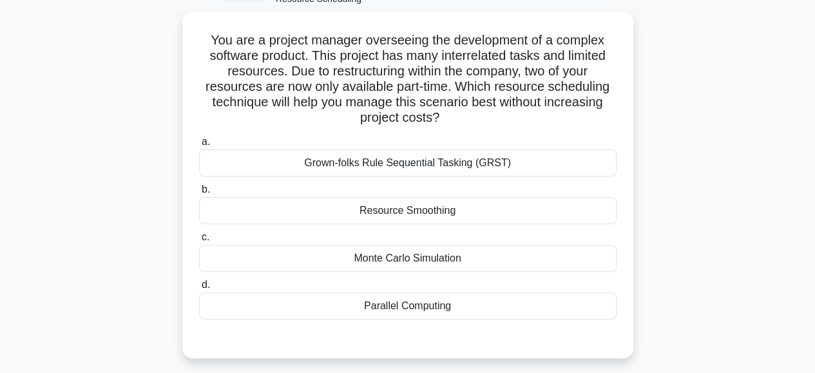
scroll to position [74, 0]
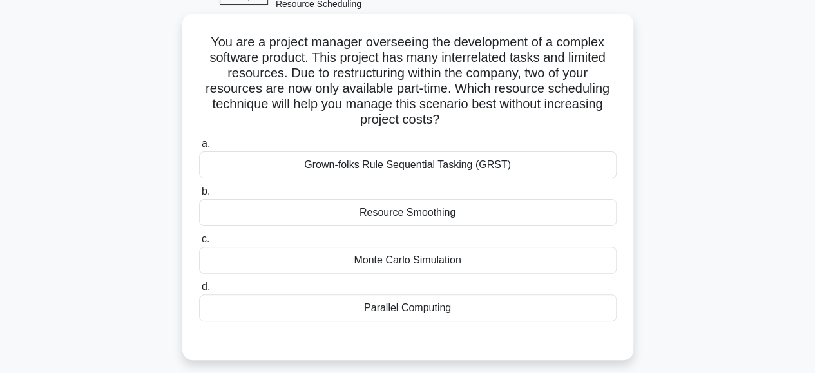
click at [452, 159] on div "Grown-folks Rule Sequential Tasking (GRST)" at bounding box center [408, 164] width 418 height 27
click at [199, 148] on input "a. Grown-folks Rule Sequential Tasking (GRST)" at bounding box center [199, 144] width 0 height 8
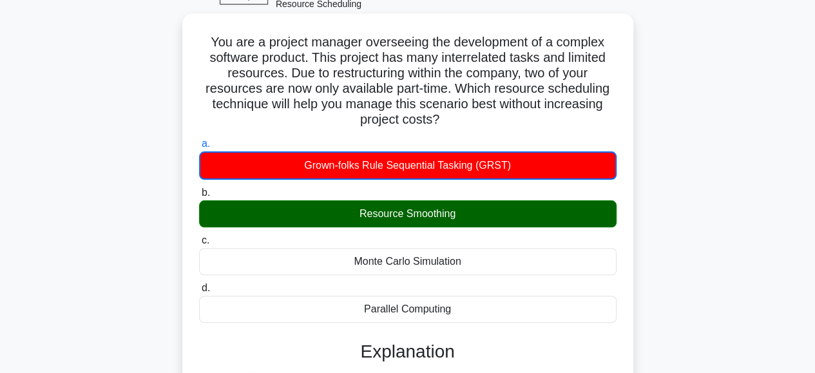
scroll to position [375, 0]
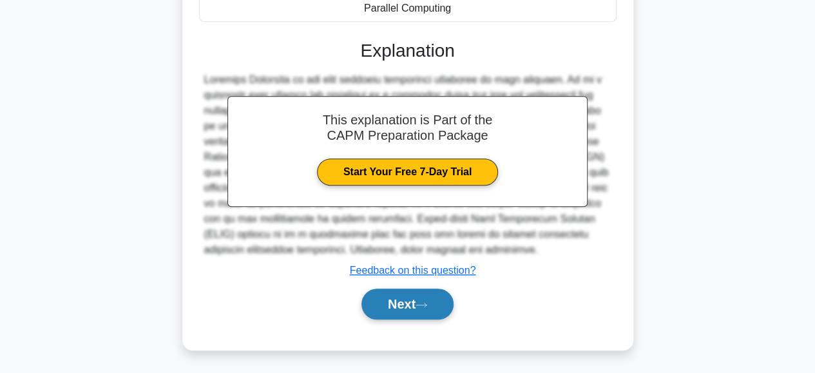
click at [394, 300] on button "Next" at bounding box center [408, 304] width 92 height 31
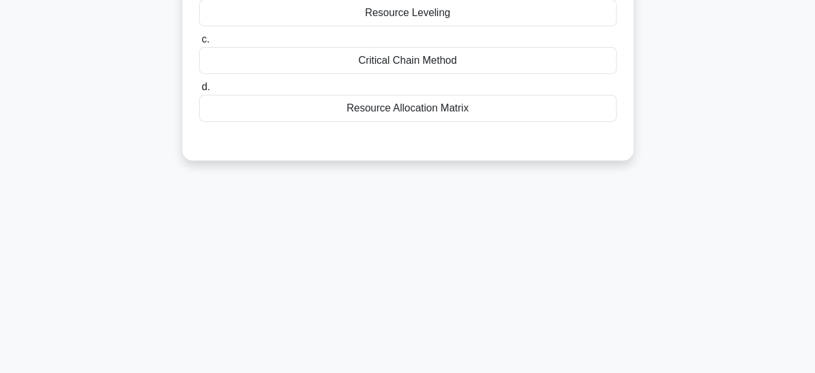
scroll to position [230, 0]
click at [407, 104] on div "Resource Allocation Matrix" at bounding box center [408, 105] width 418 height 27
click at [199, 89] on input "d. Resource Allocation Matrix" at bounding box center [199, 85] width 0 height 8
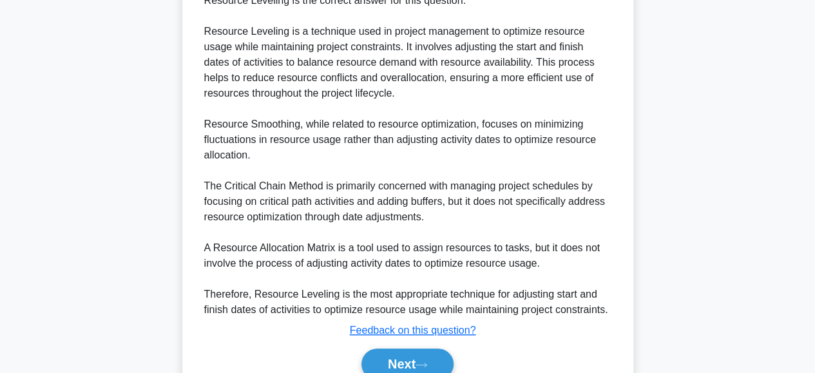
scroll to position [468, 0]
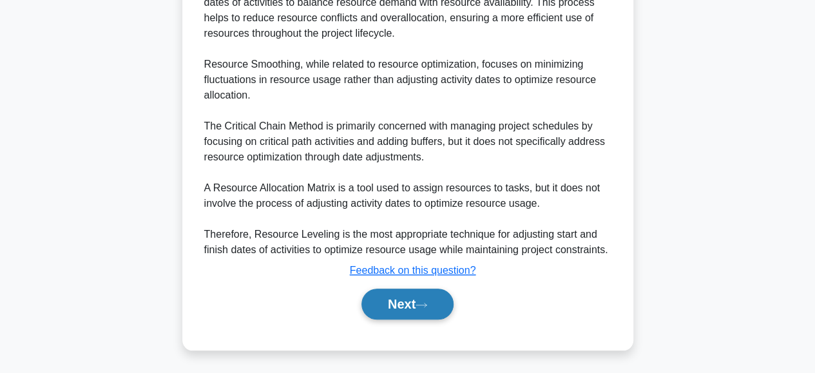
click at [383, 294] on button "Next" at bounding box center [408, 304] width 92 height 31
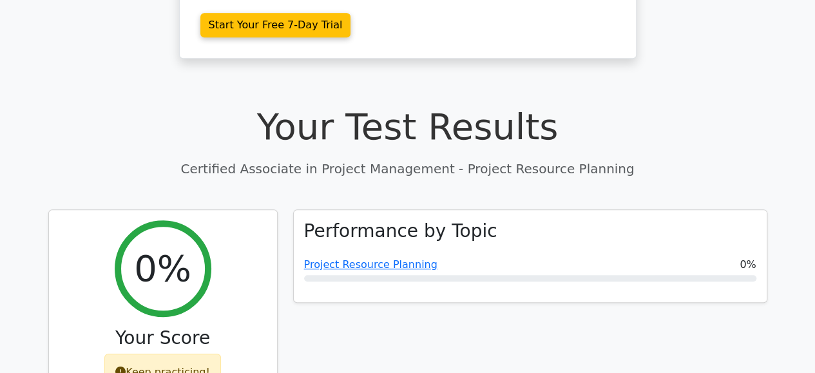
scroll to position [373, 0]
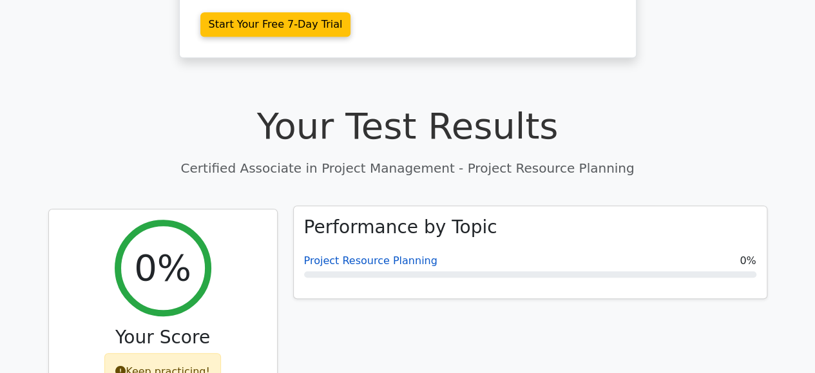
click at [377, 255] on link "Project Resource Planning" at bounding box center [370, 261] width 133 height 12
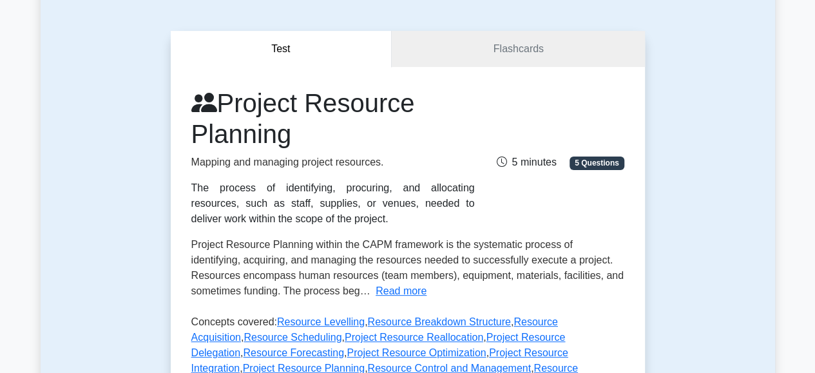
scroll to position [99, 0]
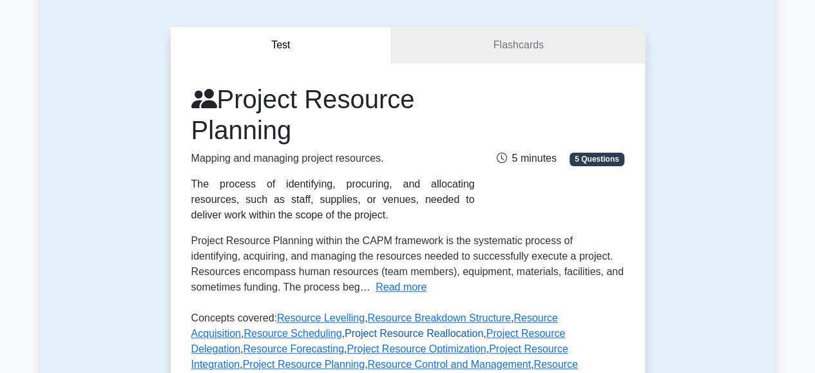
click at [351, 331] on link "Project Resource Reallocation" at bounding box center [414, 333] width 139 height 11
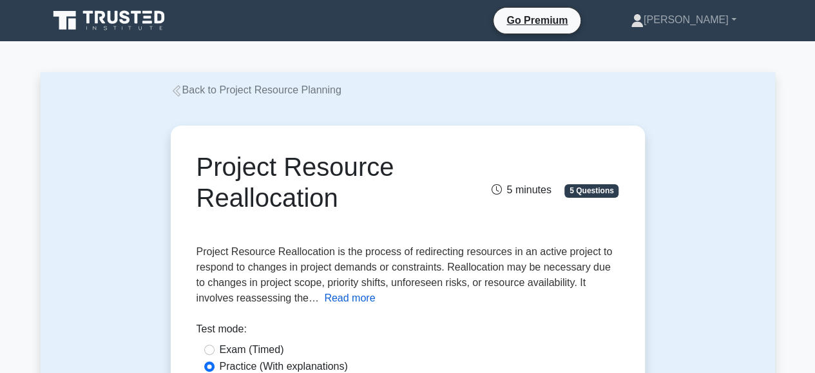
click at [324, 300] on button "Read more" at bounding box center [349, 298] width 51 height 15
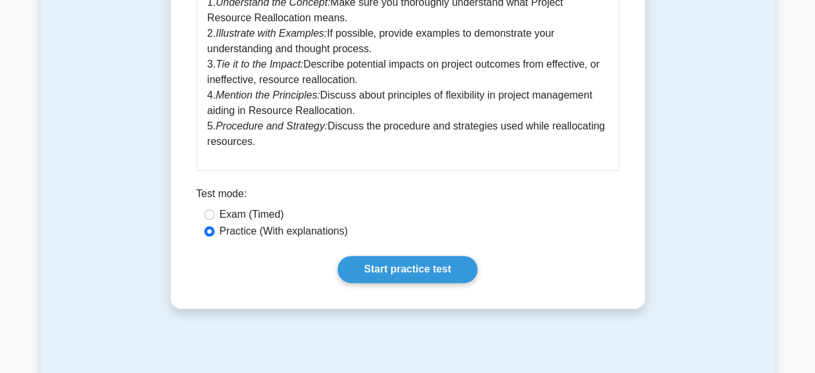
scroll to position [722, 0]
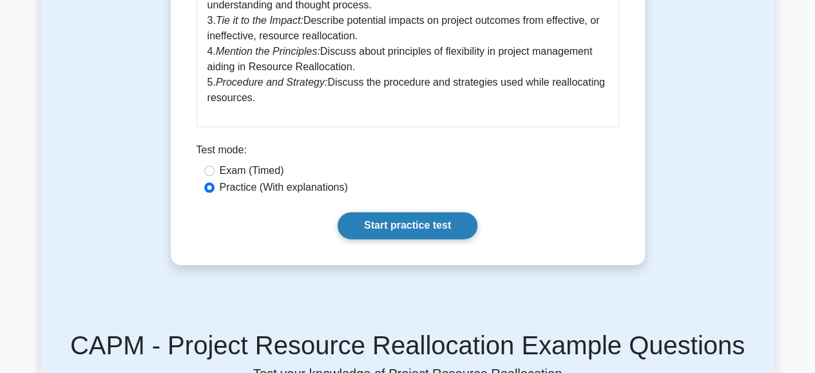
click at [410, 220] on link "Start practice test" at bounding box center [408, 225] width 140 height 27
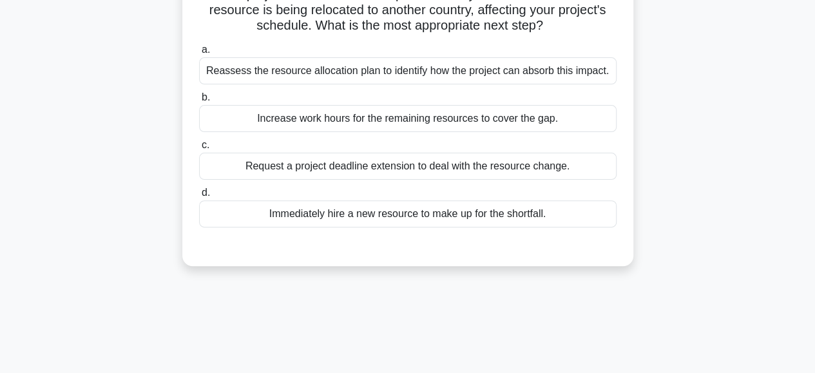
scroll to position [131, 0]
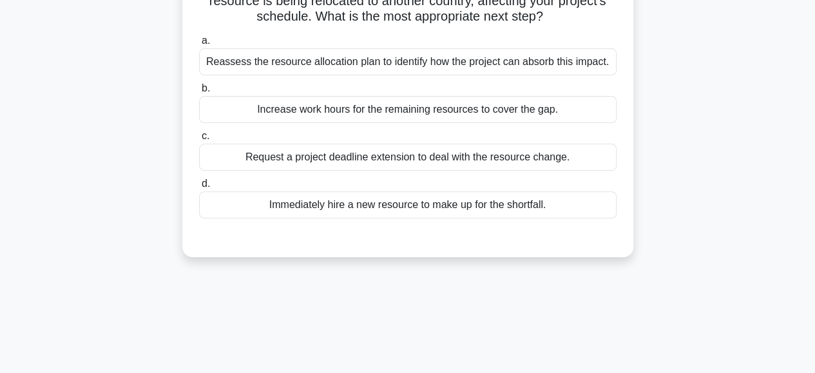
click at [358, 68] on div "Reassess the resource allocation plan to identify how the project can absorb th…" at bounding box center [408, 61] width 418 height 27
click at [199, 45] on input "a. Reassess the resource allocation plan to identify how the project can absorb…" at bounding box center [199, 41] width 0 height 8
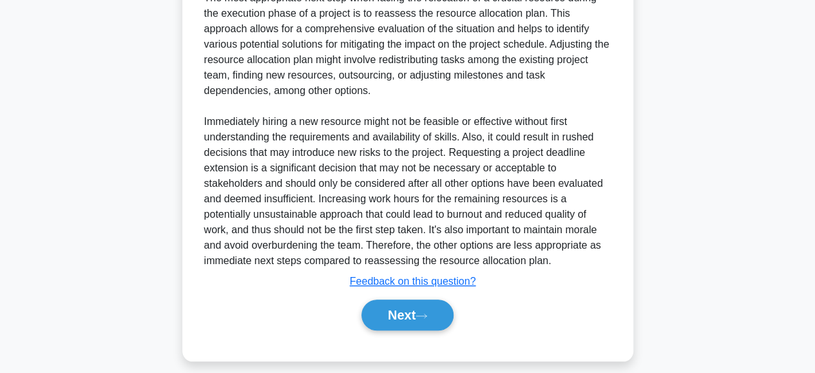
scroll to position [435, 0]
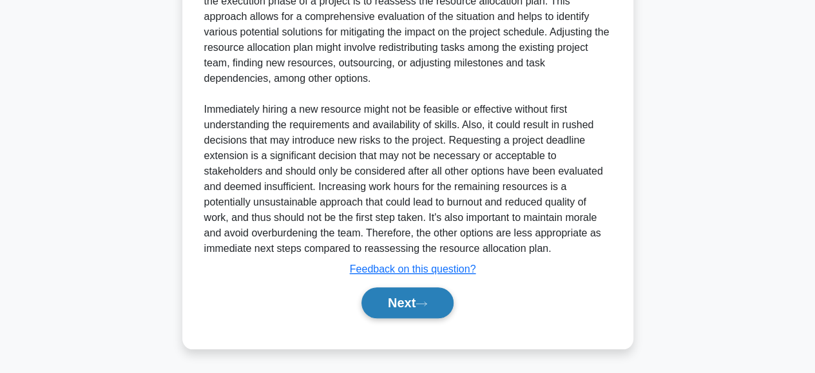
click at [436, 291] on button "Next" at bounding box center [408, 302] width 92 height 31
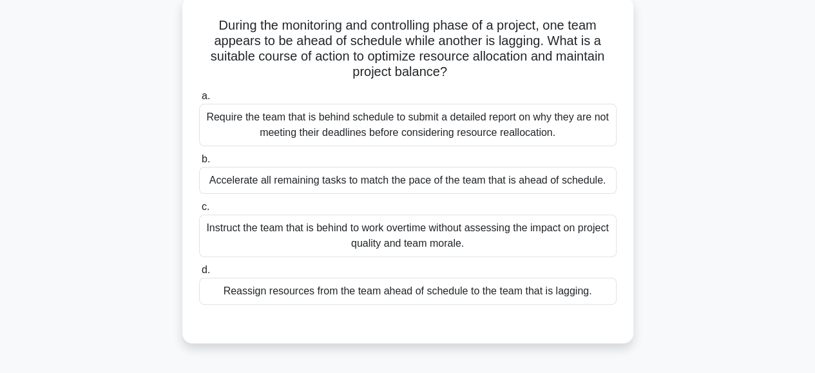
scroll to position [93, 0]
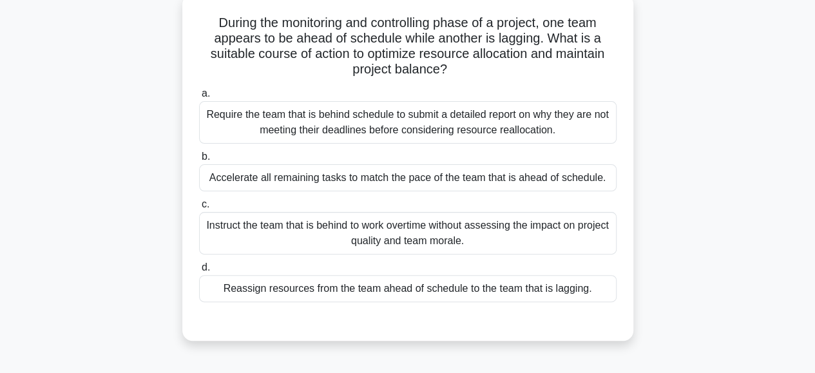
click at [308, 291] on div "Reassign resources from the team ahead of schedule to the team that is lagging." at bounding box center [408, 288] width 418 height 27
click at [199, 272] on input "d. Reassign resources from the team ahead of schedule to the team that is laggi…" at bounding box center [199, 268] width 0 height 8
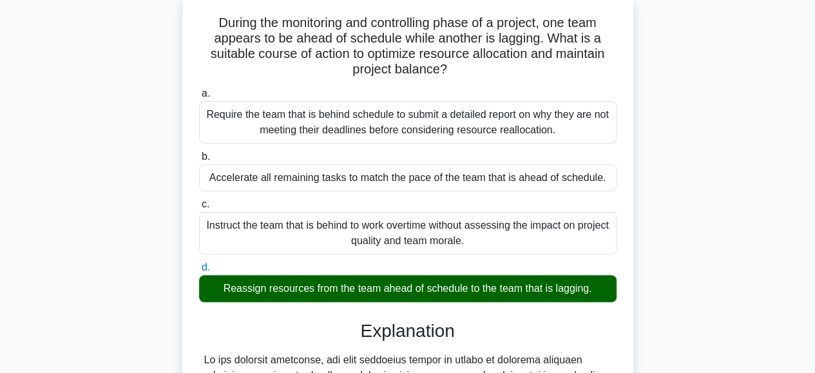
scroll to position [373, 0]
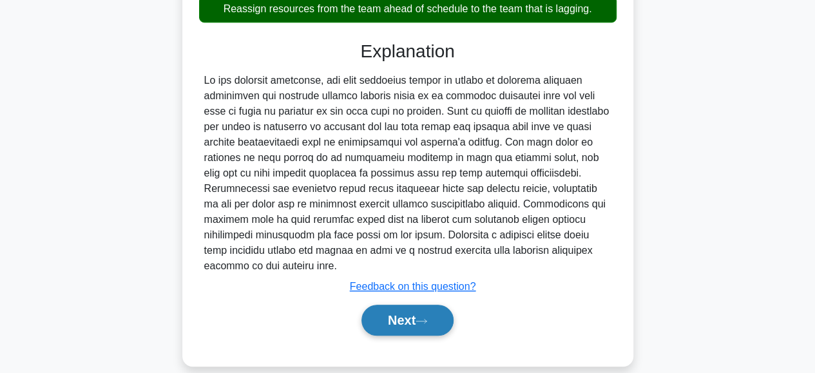
click at [402, 305] on button "Next" at bounding box center [408, 320] width 92 height 31
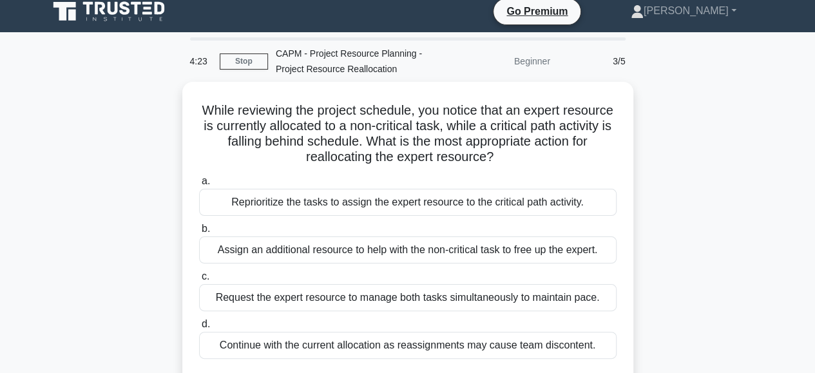
scroll to position [0, 0]
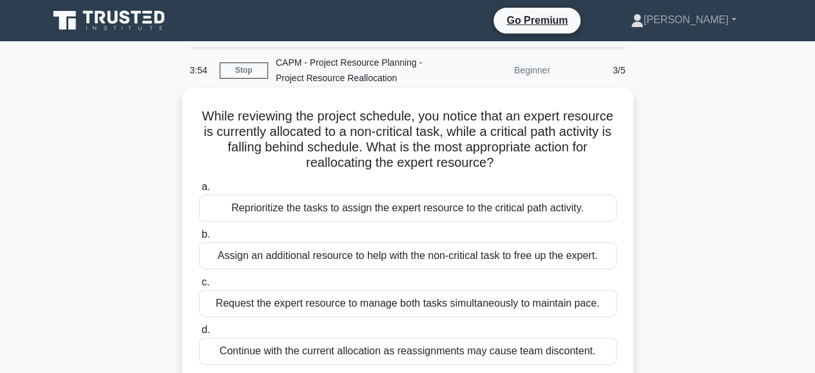
click at [323, 211] on div "Reprioritize the tasks to assign the expert resource to the critical path activ…" at bounding box center [408, 208] width 418 height 27
click at [199, 191] on input "a. Reprioritize the tasks to assign the expert resource to the critical path ac…" at bounding box center [199, 187] width 0 height 8
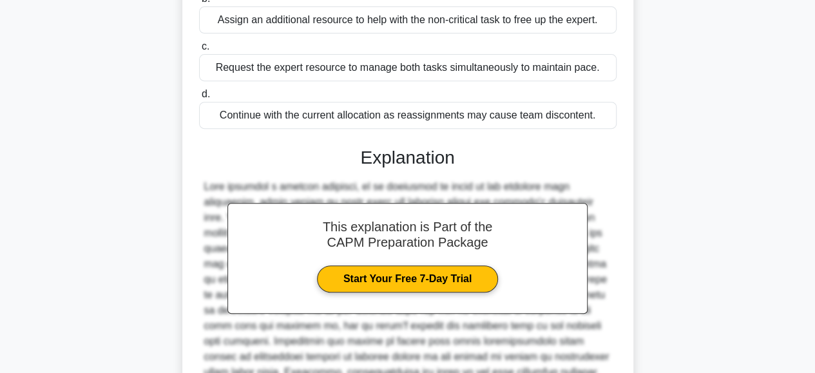
scroll to position [358, 0]
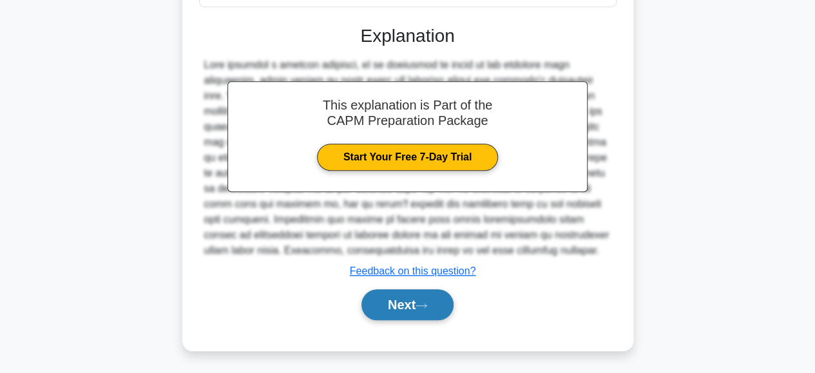
click at [388, 295] on button "Next" at bounding box center [408, 304] width 92 height 31
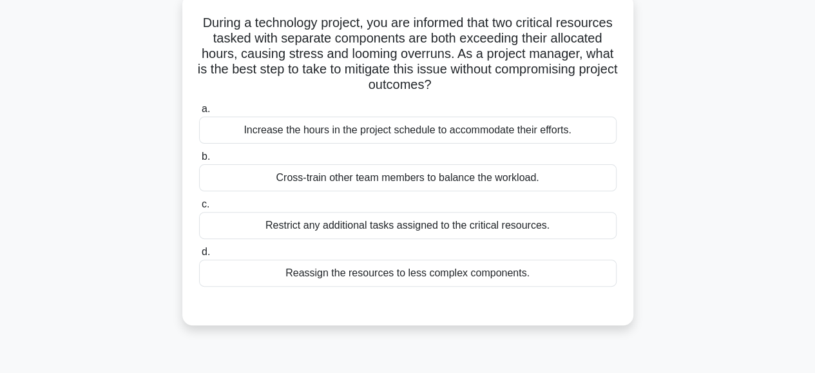
scroll to position [143, 0]
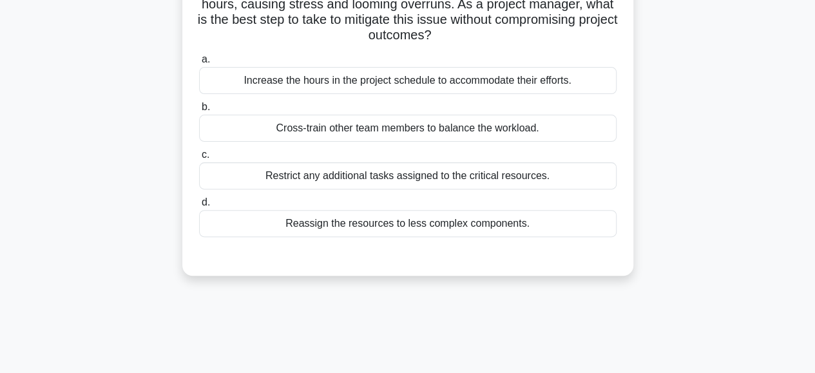
click at [363, 130] on div "Cross-train other team members to balance the workload." at bounding box center [408, 128] width 418 height 27
click at [199, 112] on input "b. Cross-train other team members to balance the workload." at bounding box center [199, 107] width 0 height 8
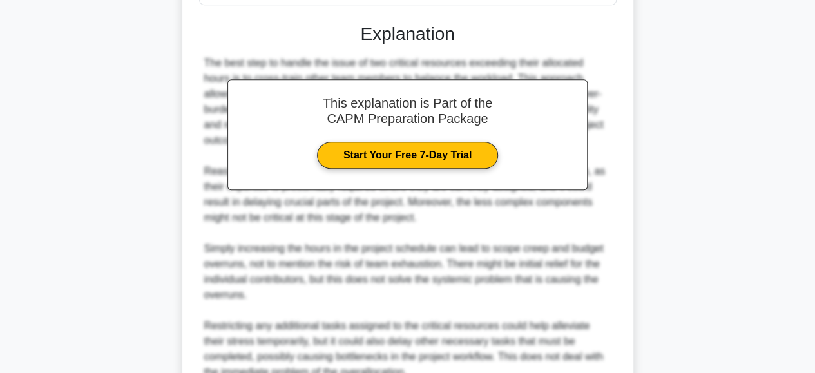
scroll to position [481, 0]
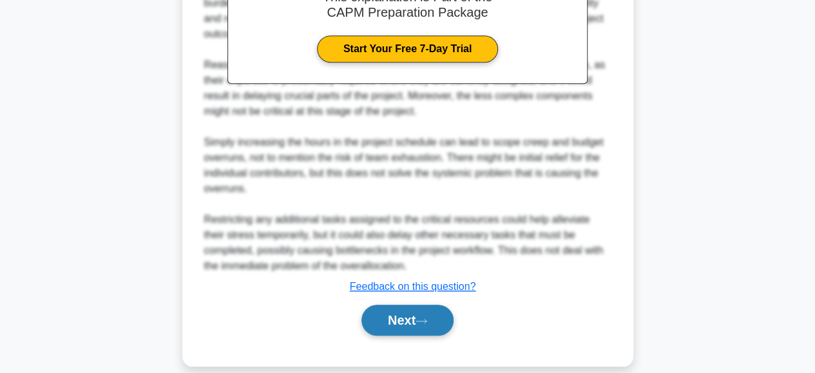
click at [376, 305] on button "Next" at bounding box center [408, 320] width 92 height 31
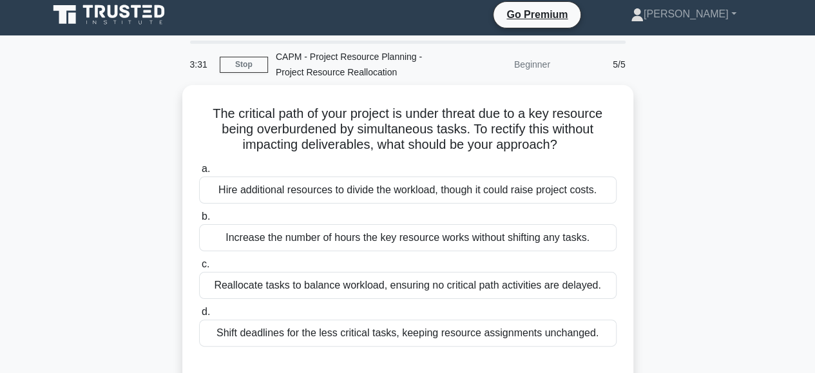
scroll to position [5, 0]
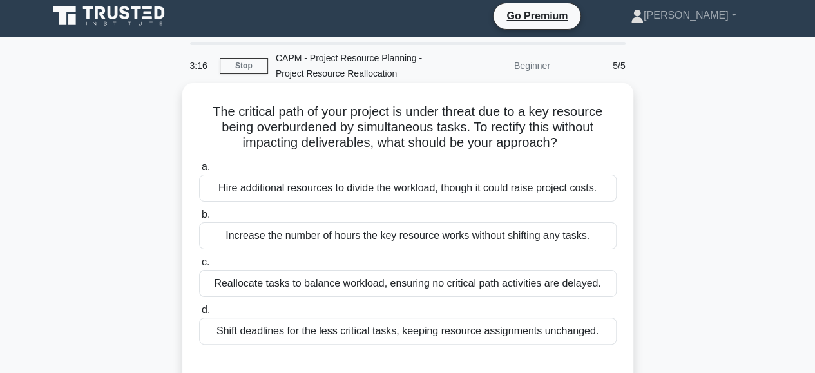
click at [341, 286] on div "Reallocate tasks to balance workload, ensuring no critical path activities are …" at bounding box center [408, 283] width 418 height 27
click at [199, 267] on input "c. Reallocate tasks to balance workload, ensuring no critical path activities a…" at bounding box center [199, 262] width 0 height 8
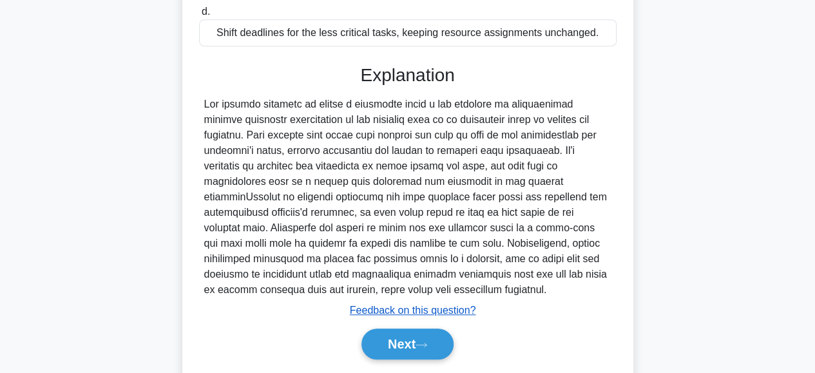
scroll to position [304, 0]
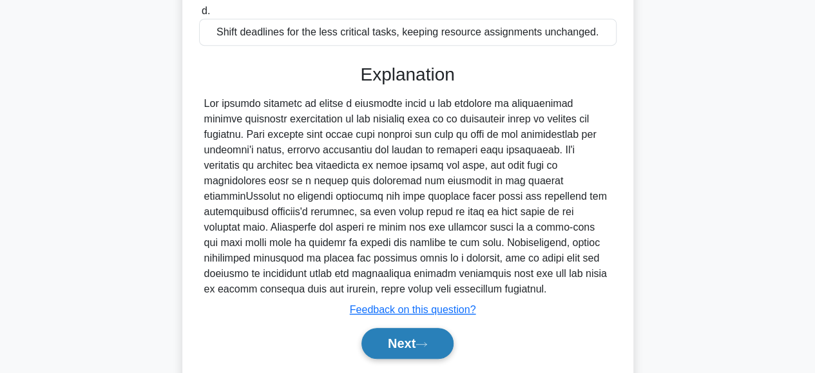
click at [379, 340] on button "Next" at bounding box center [408, 343] width 92 height 31
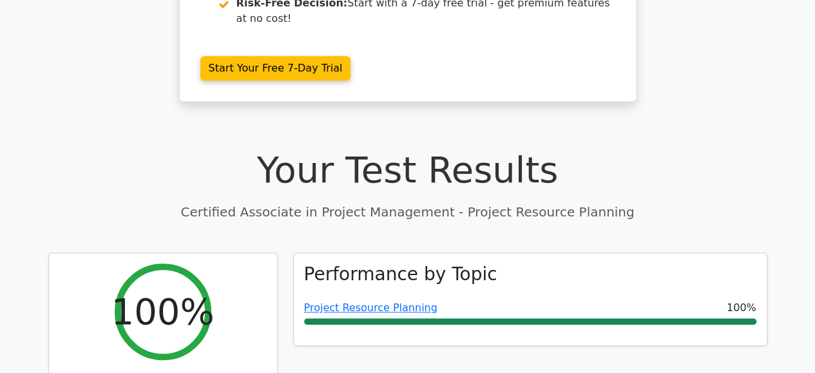
scroll to position [329, 0]
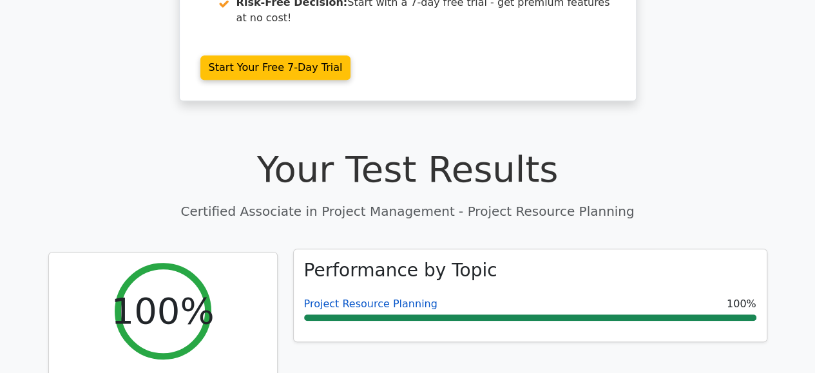
click at [364, 298] on link "Project Resource Planning" at bounding box center [370, 304] width 133 height 12
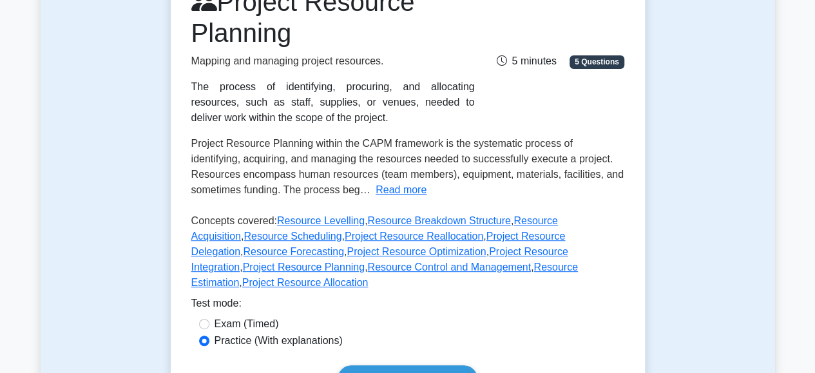
scroll to position [200, 0]
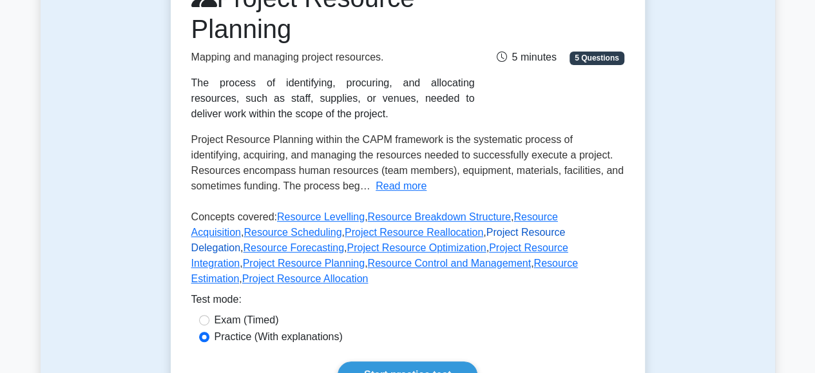
click at [441, 235] on link "Project Resource Delegation" at bounding box center [378, 240] width 374 height 26
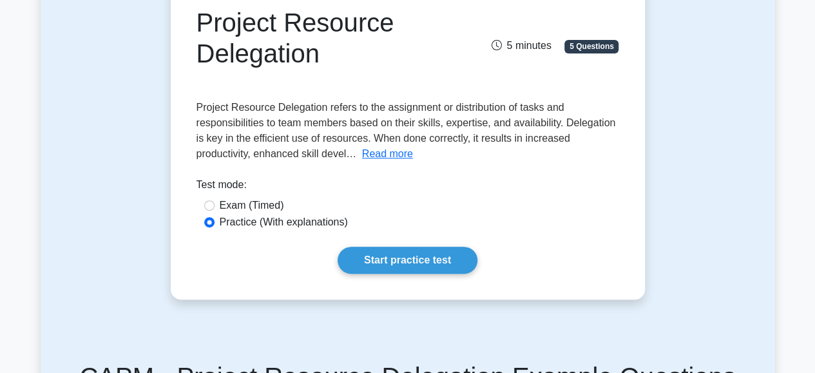
scroll to position [156, 0]
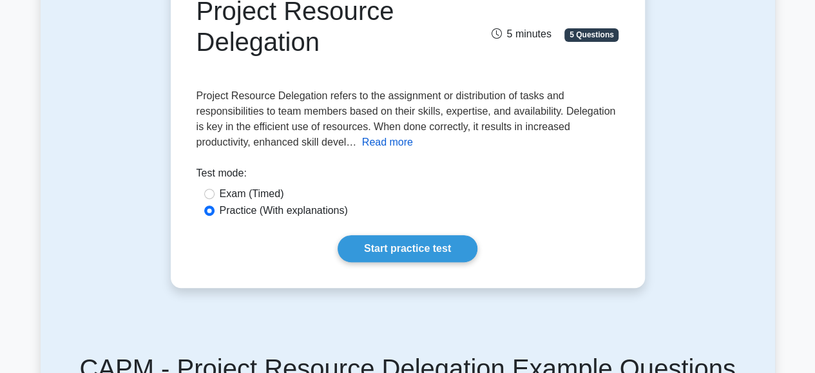
click at [398, 144] on button "Read more" at bounding box center [387, 142] width 51 height 15
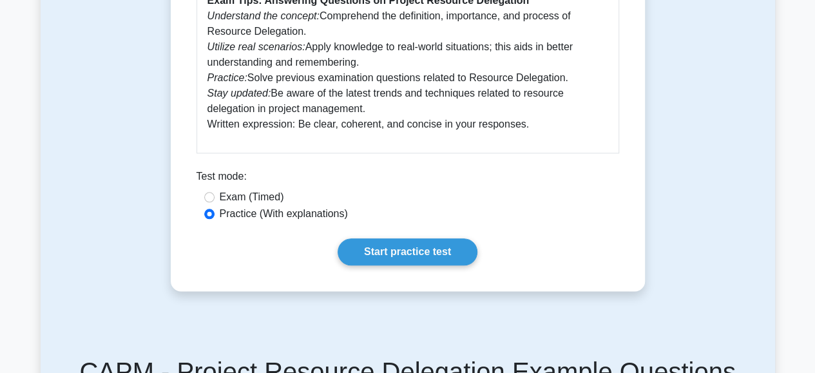
scroll to position [650, 0]
click at [378, 238] on link "Start practice test" at bounding box center [408, 251] width 140 height 27
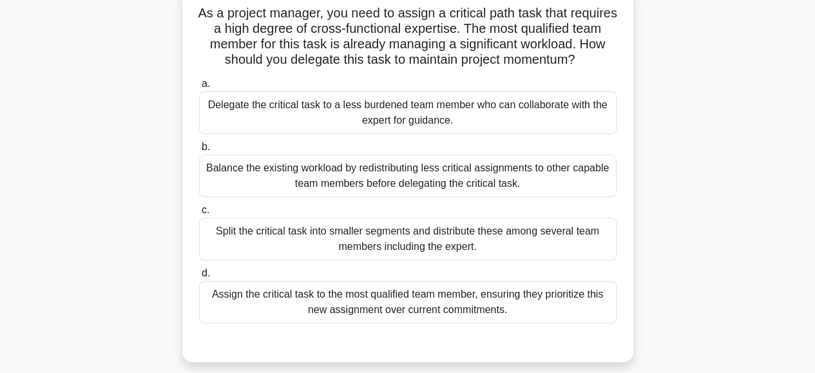
scroll to position [107, 0]
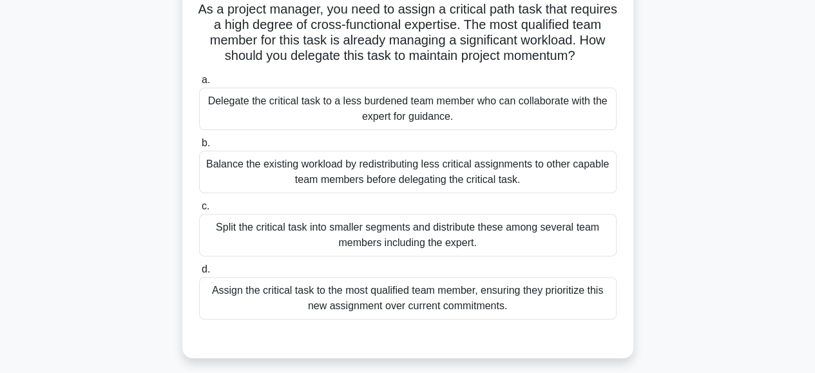
click at [367, 105] on div "Delegate the critical task to a less burdened team member who can collaborate w…" at bounding box center [408, 109] width 418 height 43
click at [199, 84] on input "a. Delegate the critical task to a less burdened team member who can collaborat…" at bounding box center [199, 80] width 0 height 8
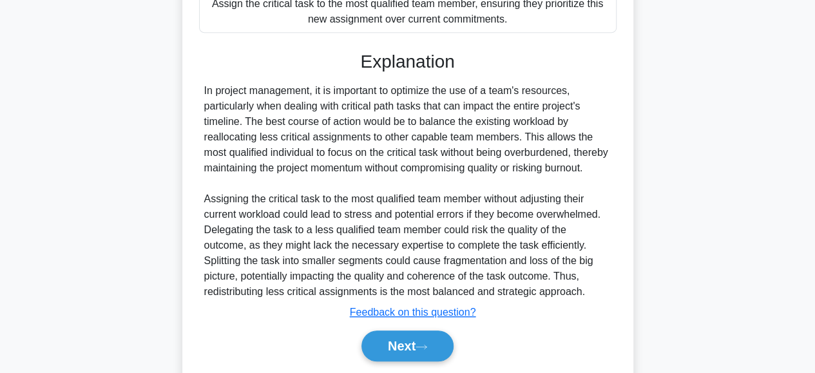
scroll to position [452, 0]
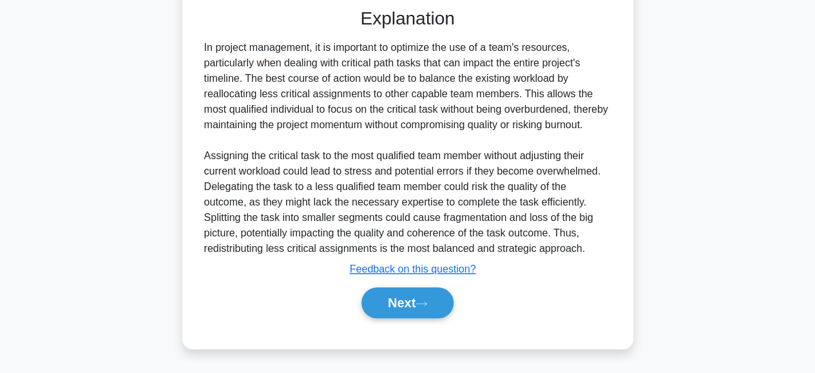
click at [370, 324] on div "a. Delegate the critical task to a less burdened team member who can collaborat…" at bounding box center [408, 36] width 420 height 596
click at [378, 304] on button "Next" at bounding box center [408, 302] width 92 height 31
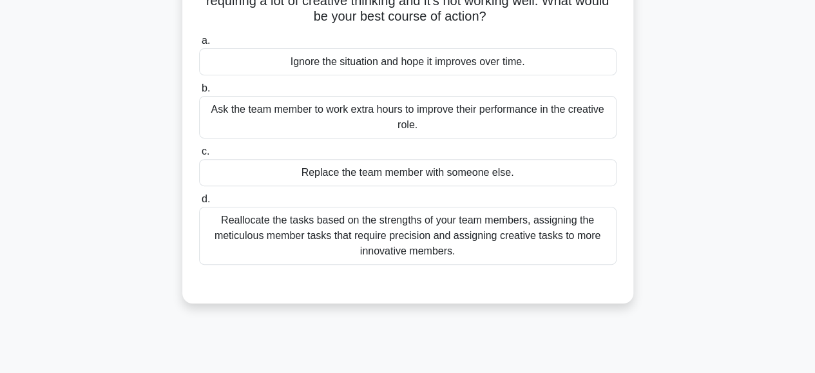
scroll to position [166, 0]
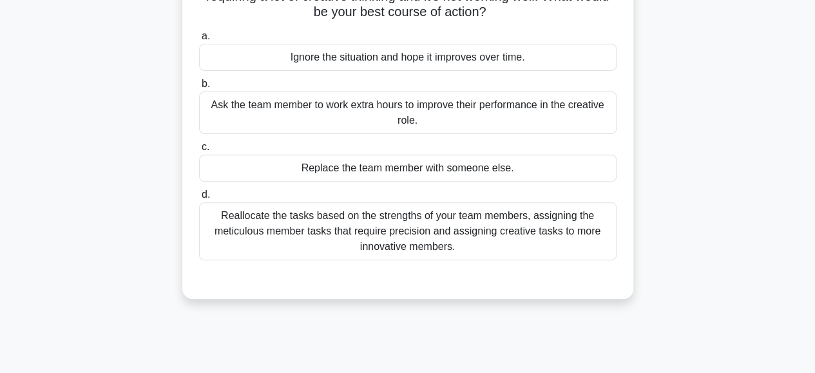
click at [358, 225] on div "Reallocate the tasks based on the strengths of your team members, assigning the…" at bounding box center [408, 231] width 418 height 58
click at [199, 199] on input "d. Reallocate the tasks based on the strengths of your team members, assigning …" at bounding box center [199, 195] width 0 height 8
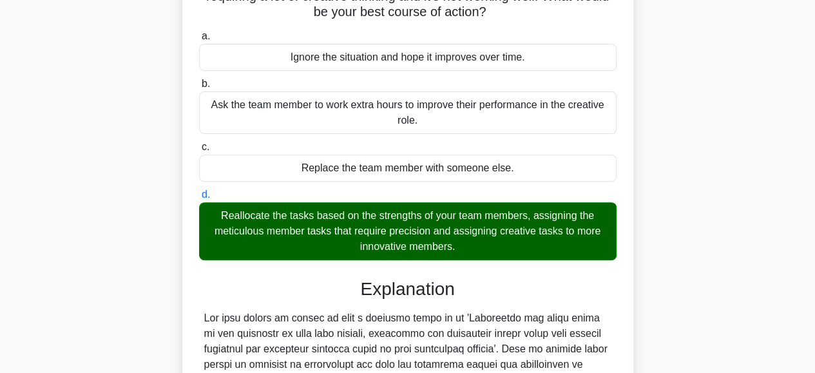
scroll to position [466, 0]
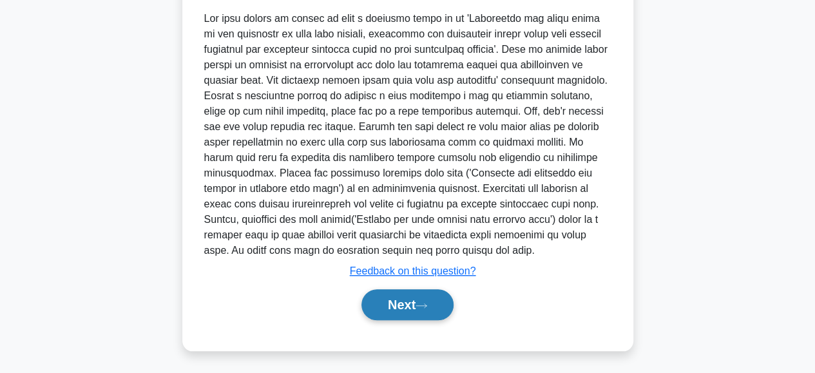
click at [378, 300] on button "Next" at bounding box center [408, 304] width 92 height 31
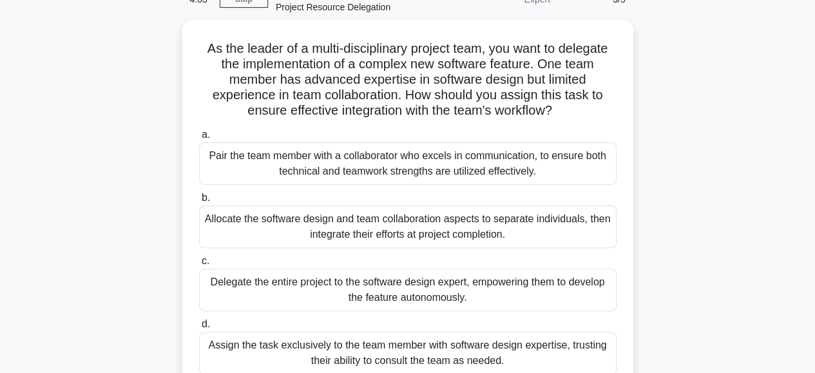
scroll to position [70, 0]
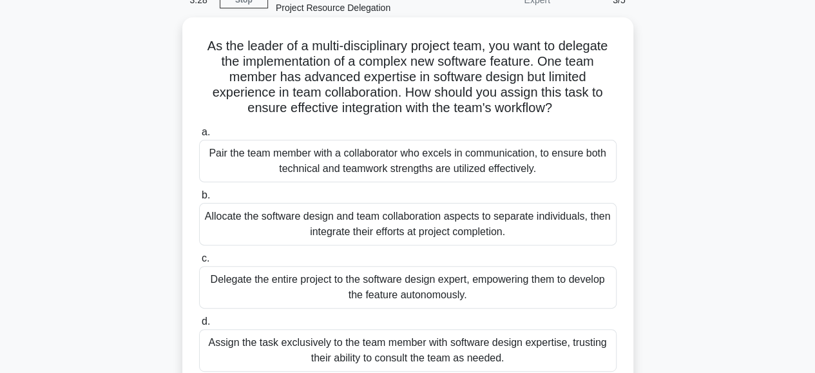
click at [338, 168] on div "Pair the team member with a collaborator who excels in communication, to ensure…" at bounding box center [408, 161] width 418 height 43
click at [199, 137] on input "a. Pair the team member with a collaborator who excels in communication, to ens…" at bounding box center [199, 132] width 0 height 8
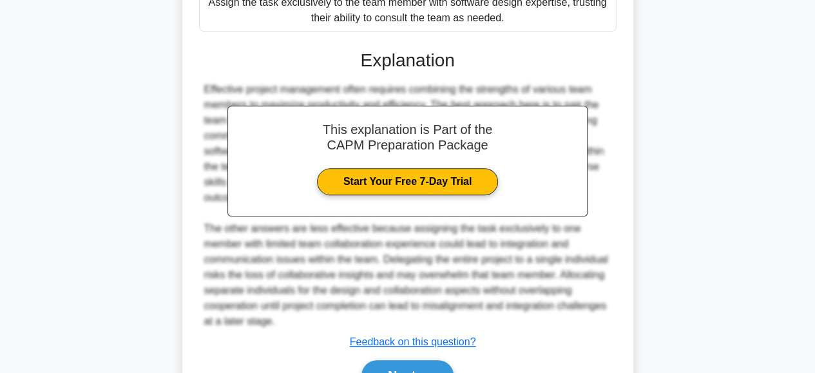
scroll to position [481, 0]
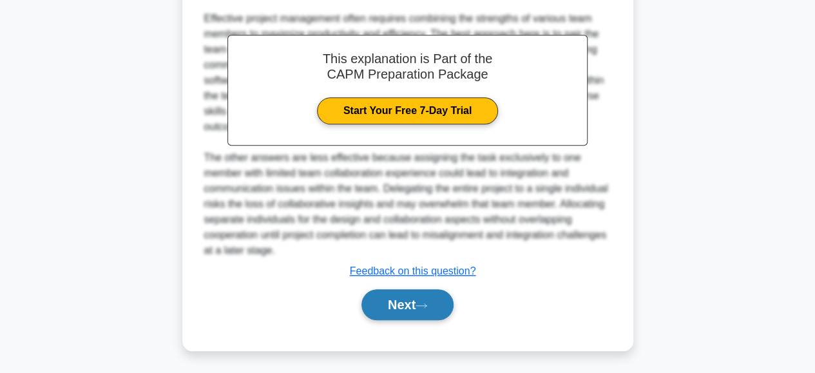
click at [391, 307] on button "Next" at bounding box center [408, 304] width 92 height 31
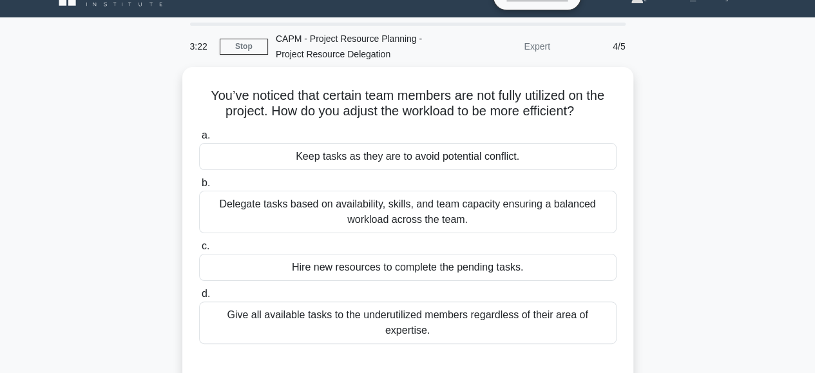
scroll to position [55, 0]
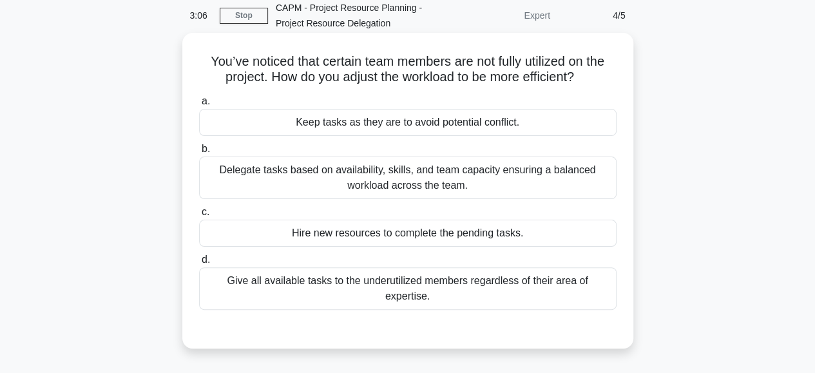
click at [300, 277] on div "Give all available tasks to the underutilized members regardless of their area …" at bounding box center [408, 288] width 418 height 43
click at [199, 264] on input "d. Give all available tasks to the underutilized members regardless of their ar…" at bounding box center [199, 260] width 0 height 8
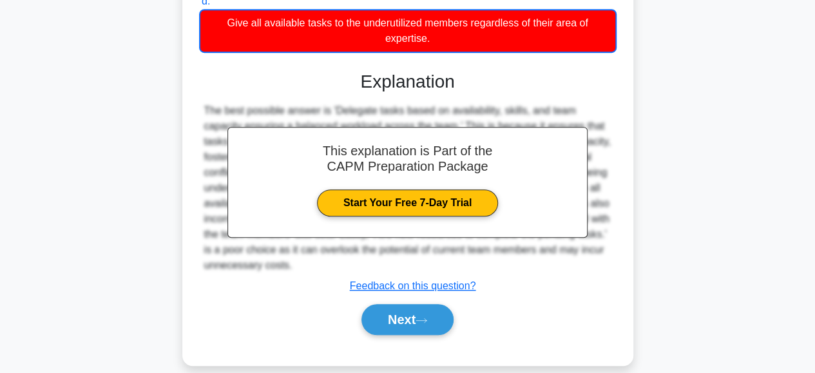
scroll to position [329, 0]
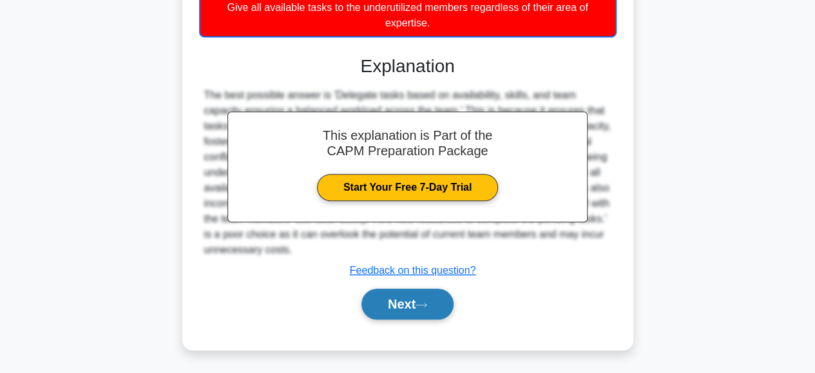
click at [397, 304] on button "Next" at bounding box center [408, 304] width 92 height 31
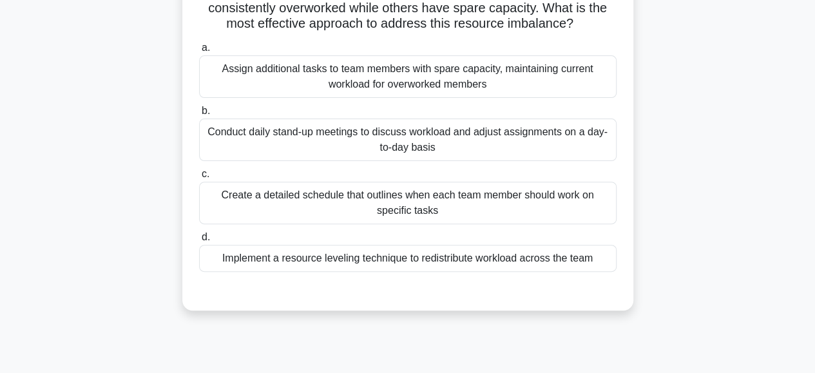
scroll to position [132, 0]
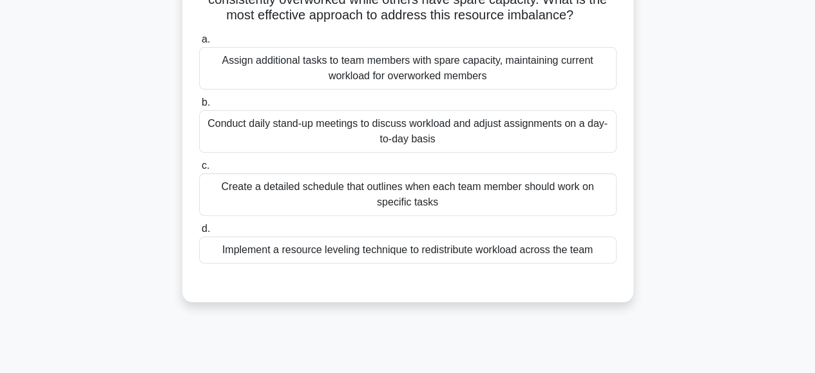
click at [262, 248] on div "Implement a resource leveling technique to redistribute workload across the team" at bounding box center [408, 250] width 418 height 27
click at [199, 233] on input "d. Implement a resource leveling technique to redistribute workload across the …" at bounding box center [199, 229] width 0 height 8
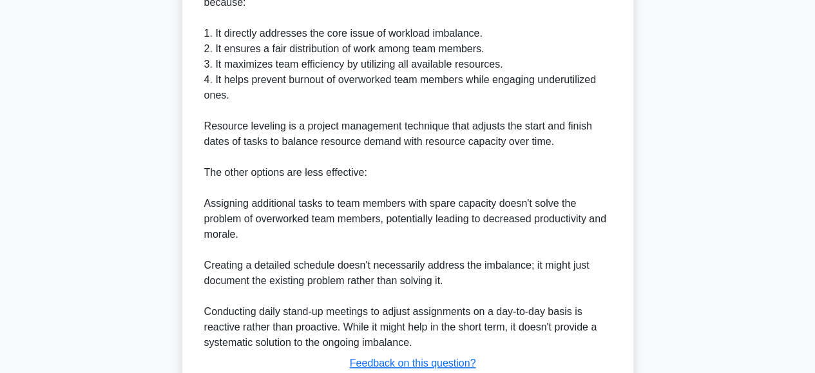
scroll to position [574, 0]
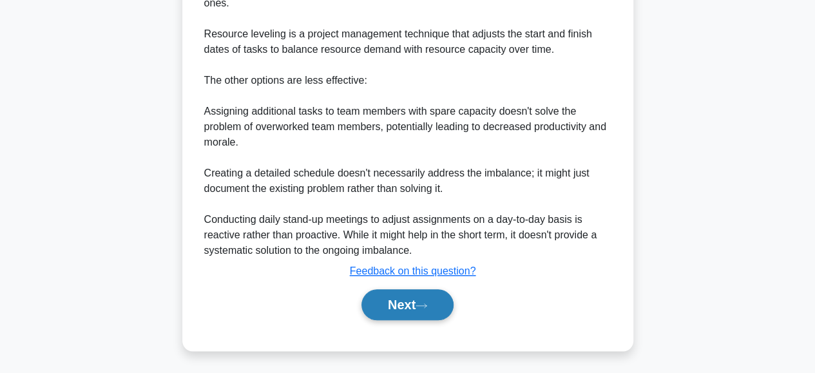
click at [402, 310] on button "Next" at bounding box center [408, 304] width 92 height 31
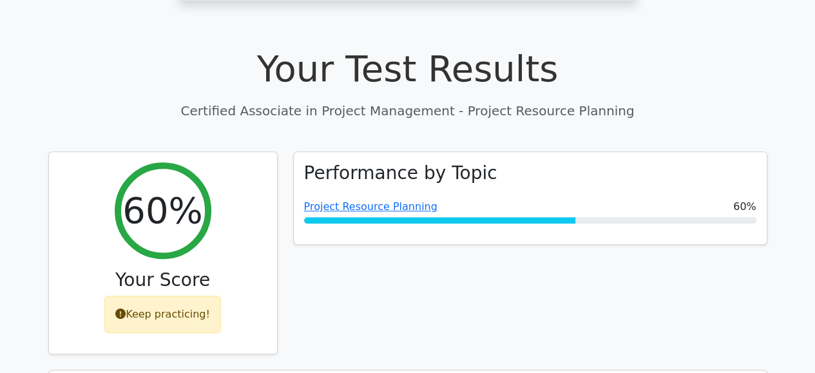
scroll to position [431, 0]
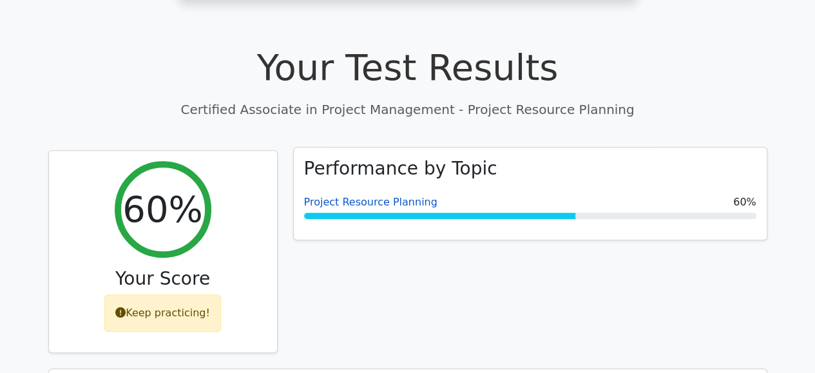
click at [390, 196] on link "Project Resource Planning" at bounding box center [370, 202] width 133 height 12
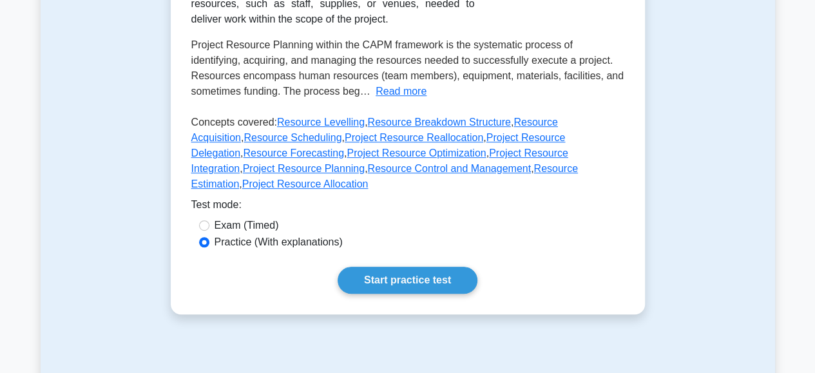
scroll to position [298, 0]
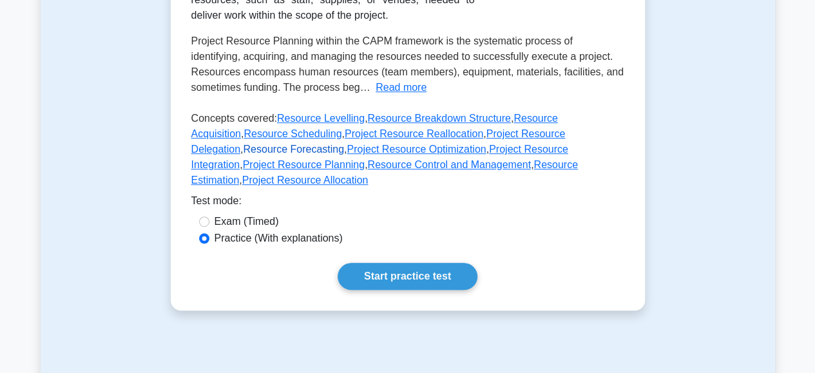
click at [344, 144] on link "Resource Forecasting" at bounding box center [293, 149] width 101 height 11
